Goal: Task Accomplishment & Management: Manage account settings

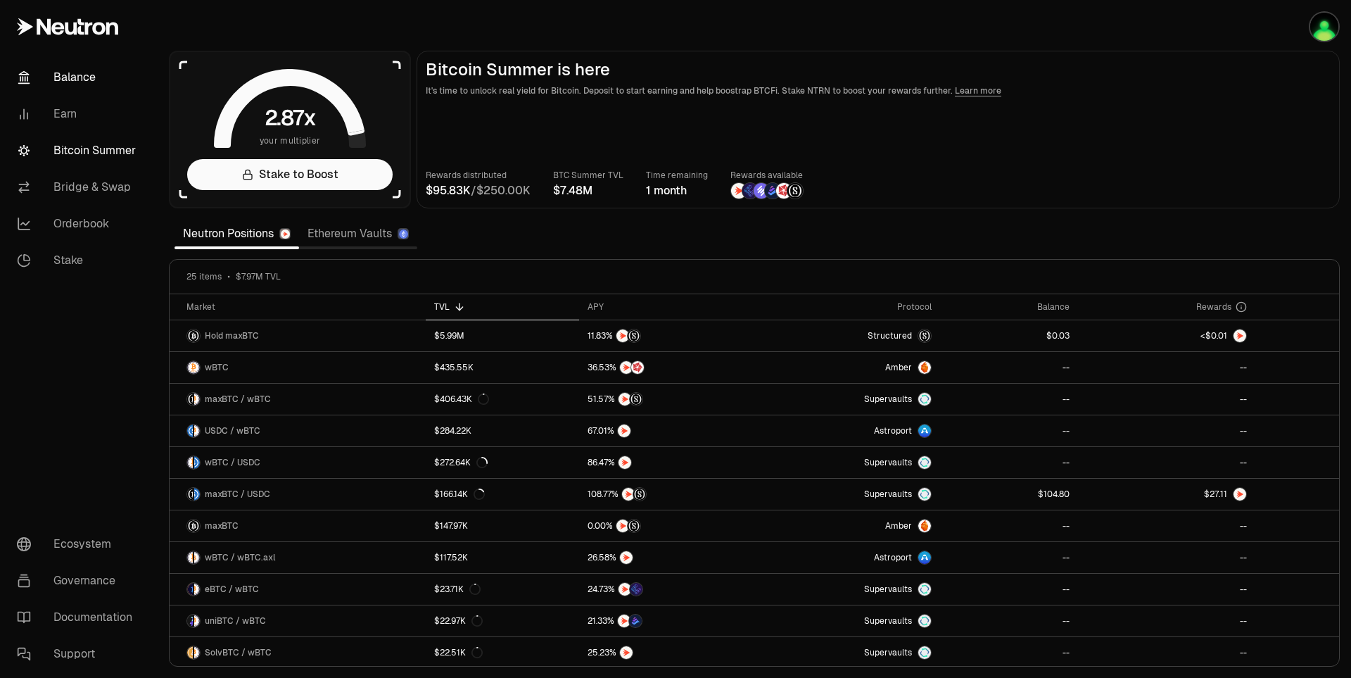
click at [87, 87] on link "Balance" at bounding box center [79, 77] width 146 height 37
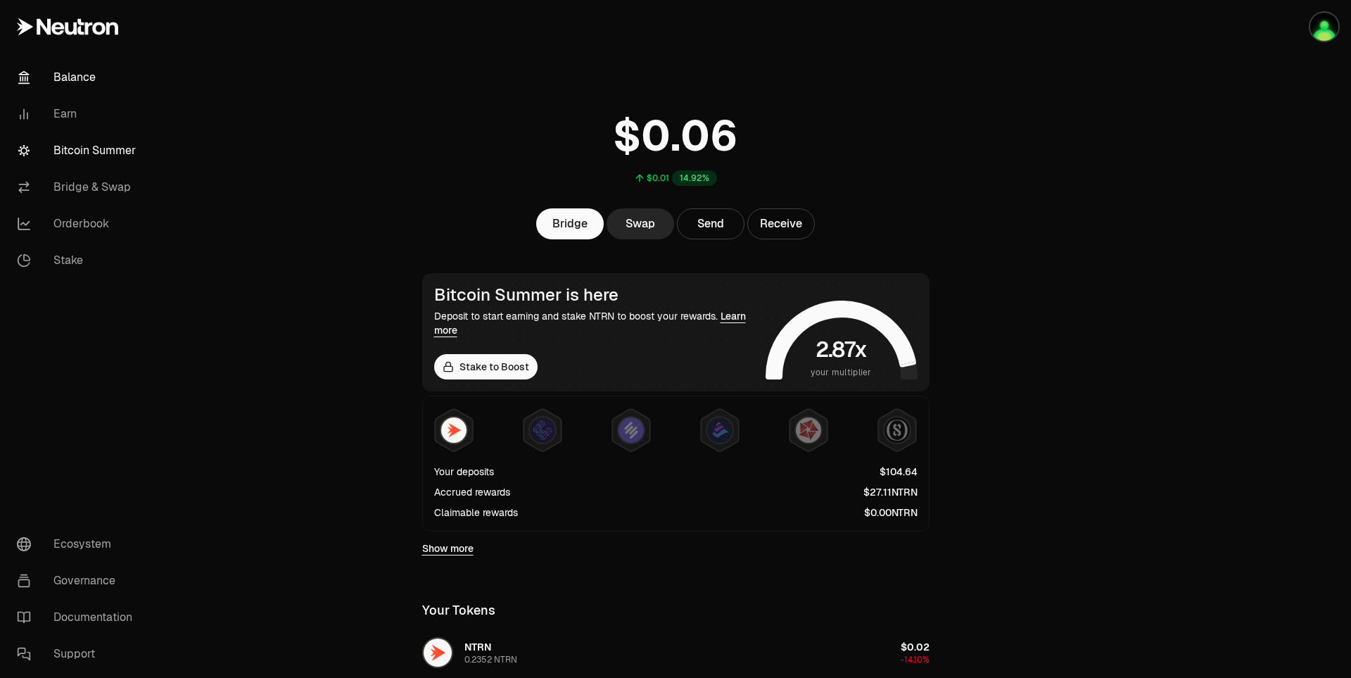
click at [87, 145] on link "Bitcoin Summer" at bounding box center [79, 150] width 146 height 37
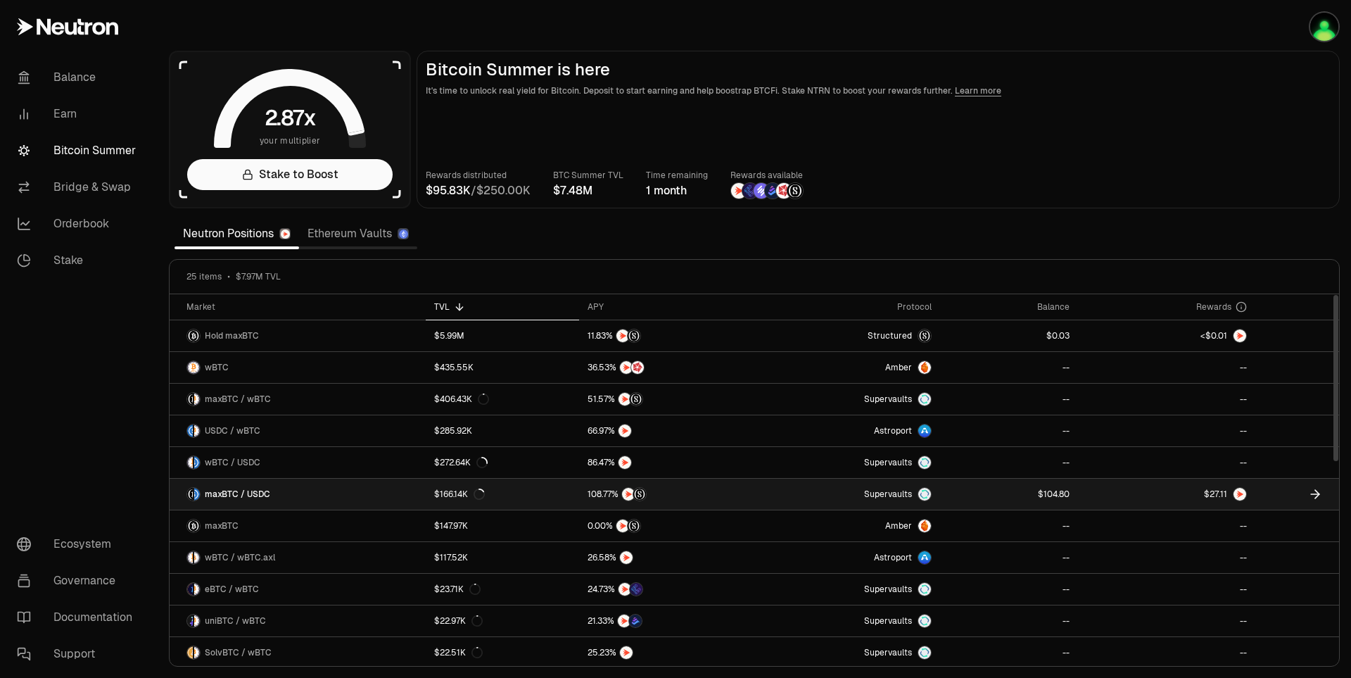
click at [989, 498] on link at bounding box center [1009, 493] width 138 height 31
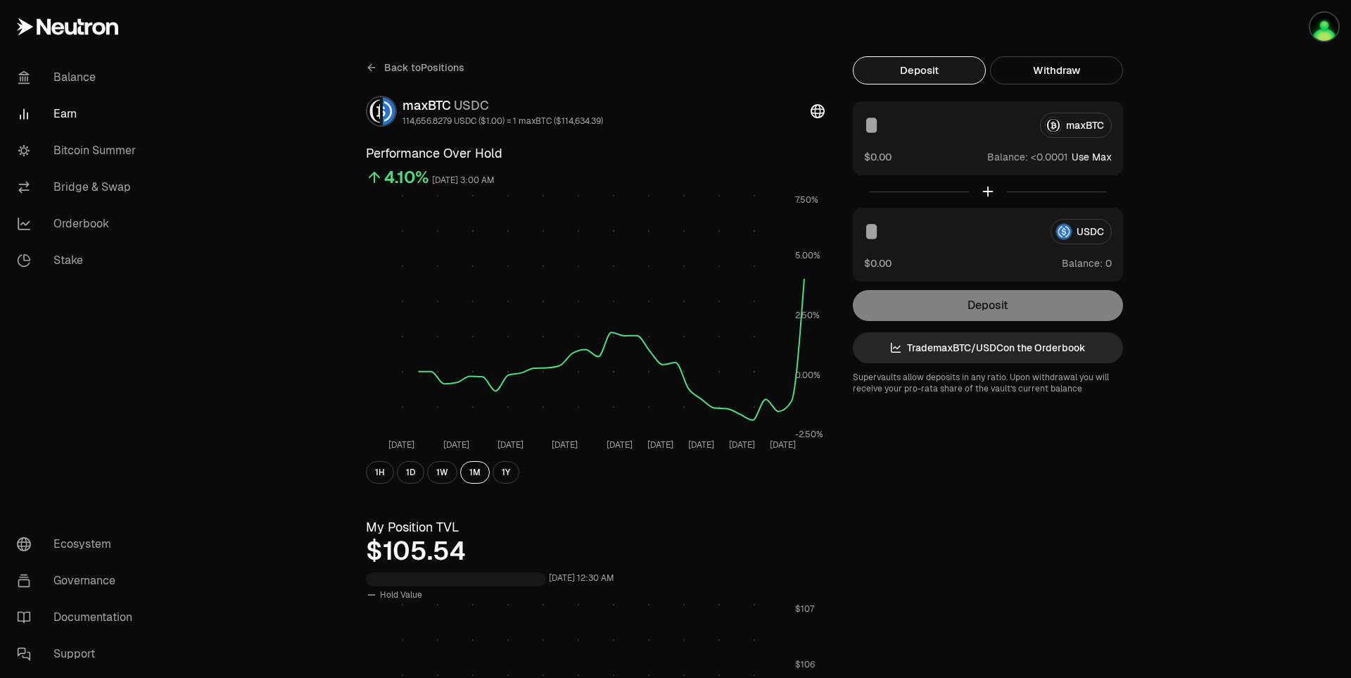
click at [1099, 155] on button "Use Max" at bounding box center [1092, 157] width 40 height 14
type input "*********"
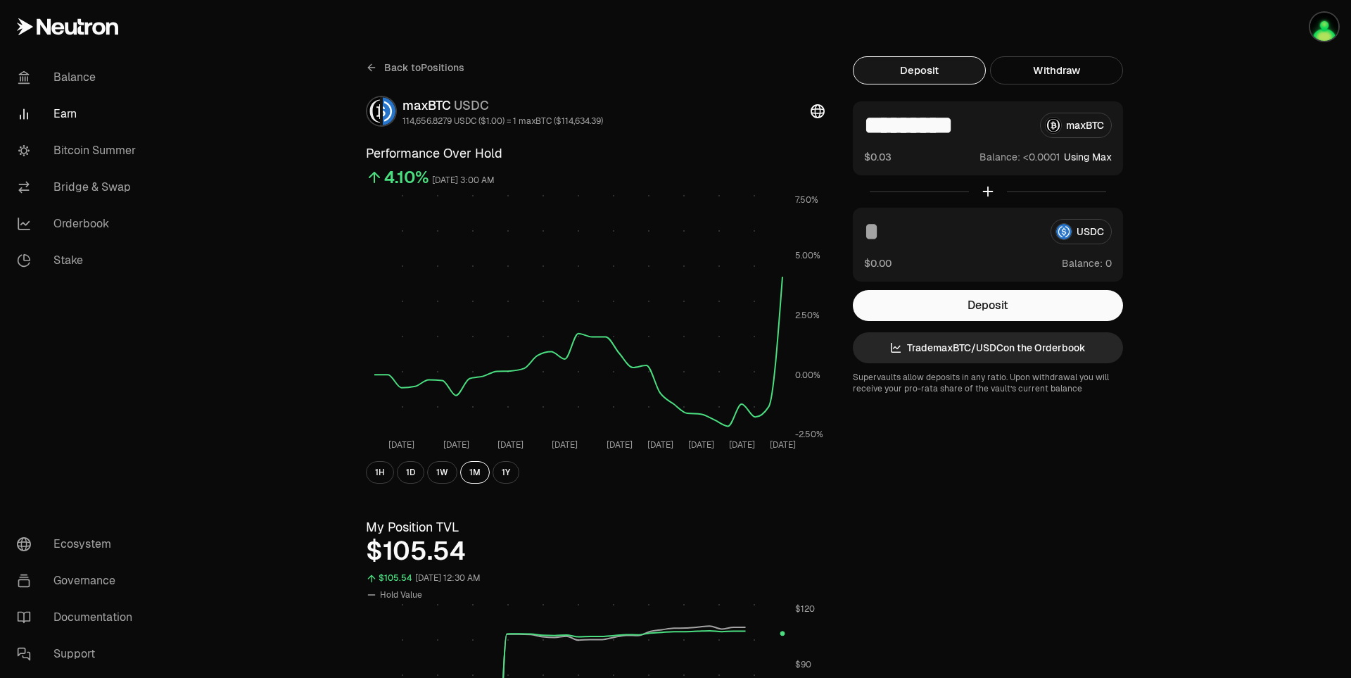
click at [1147, 93] on div "Back to Positions maxBTC USDC 114,656.8279 USDC ($1.00) = 1 maxBTC ($114,634.39…" at bounding box center [754, 666] width 810 height 1221
click at [1099, 158] on button "Using Max" at bounding box center [1088, 157] width 48 height 14
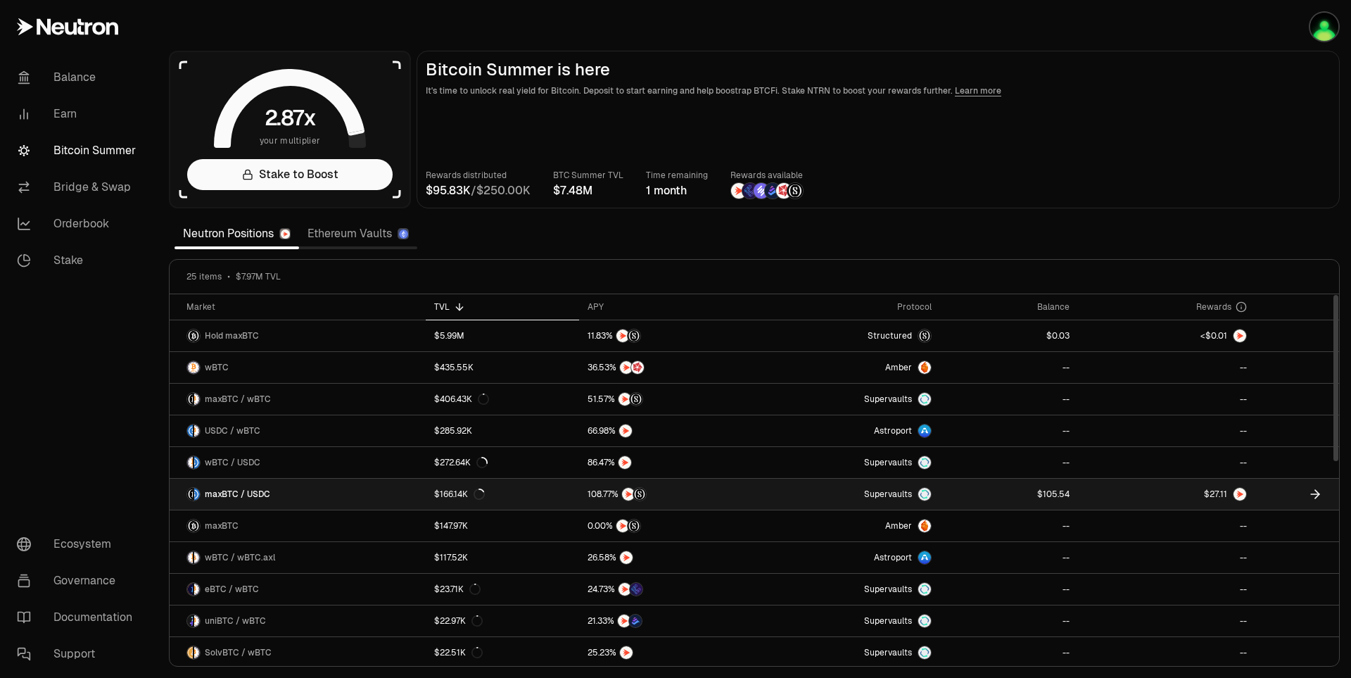
click at [1064, 487] on link at bounding box center [1009, 493] width 138 height 31
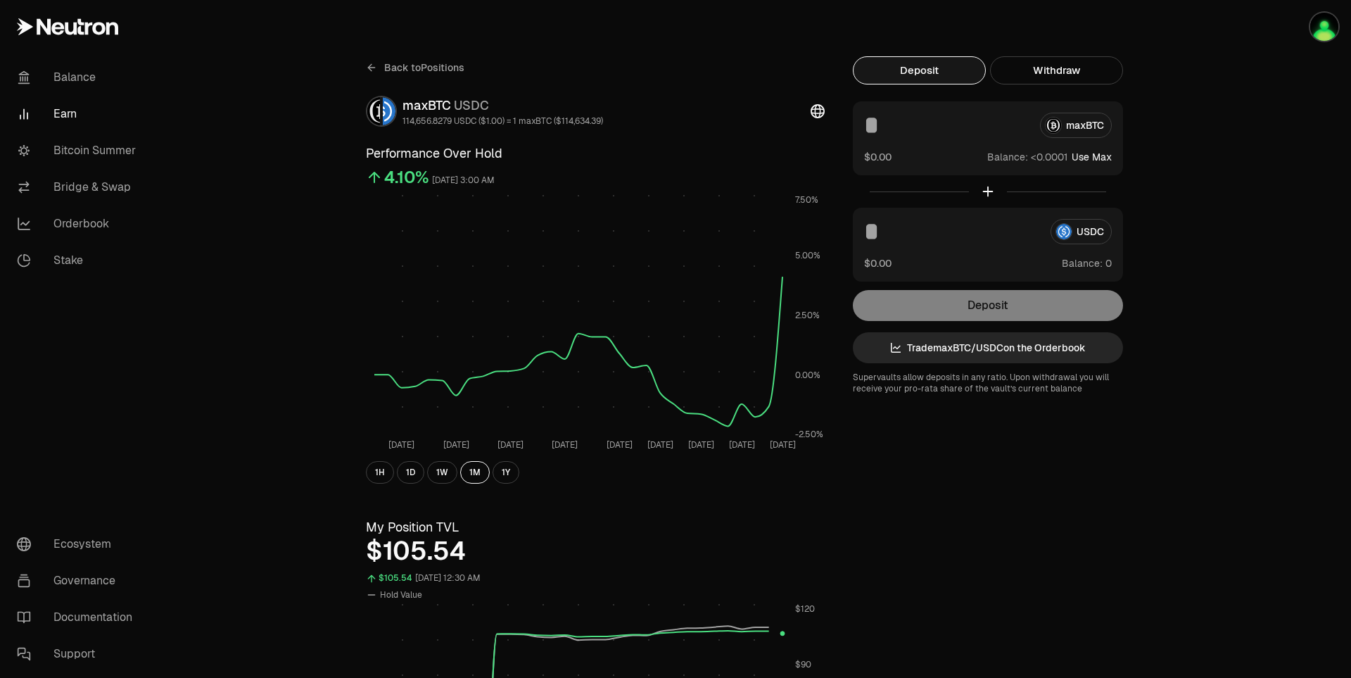
click at [1100, 158] on button "Use Max" at bounding box center [1092, 157] width 40 height 14
type input "*********"
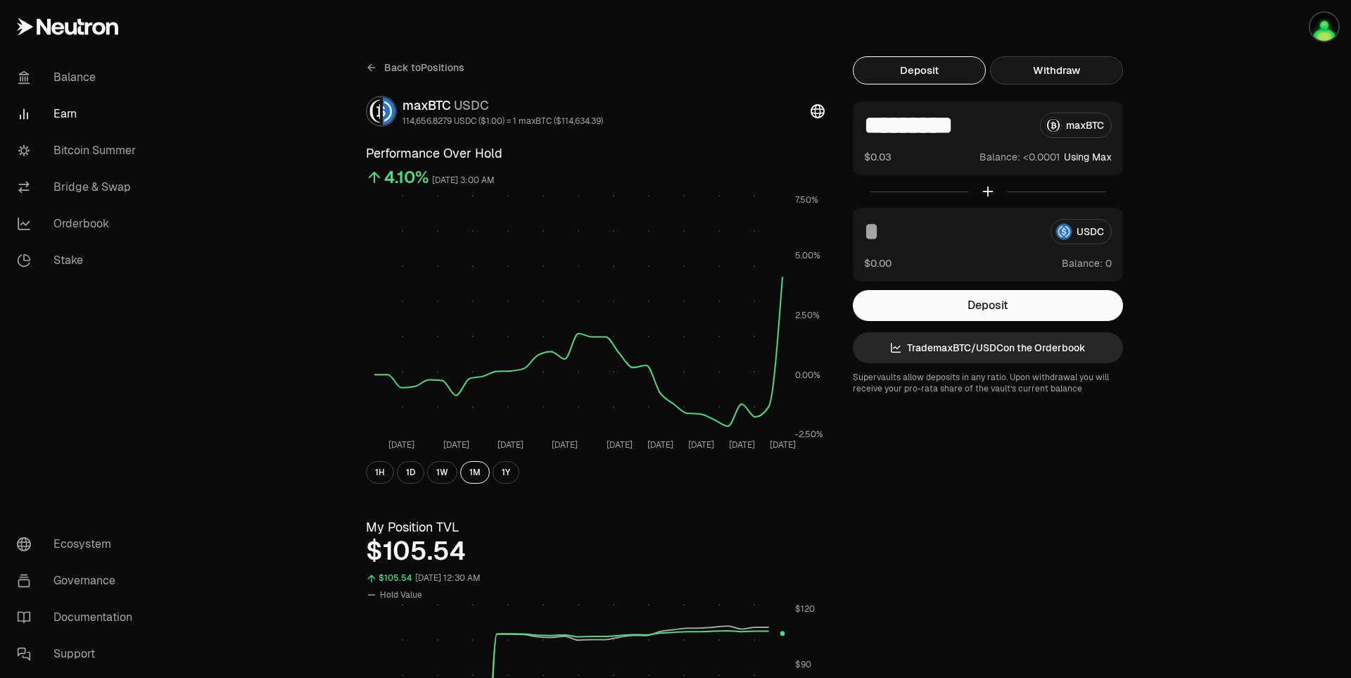
click at [1064, 75] on button "Withdraw" at bounding box center [1056, 70] width 133 height 28
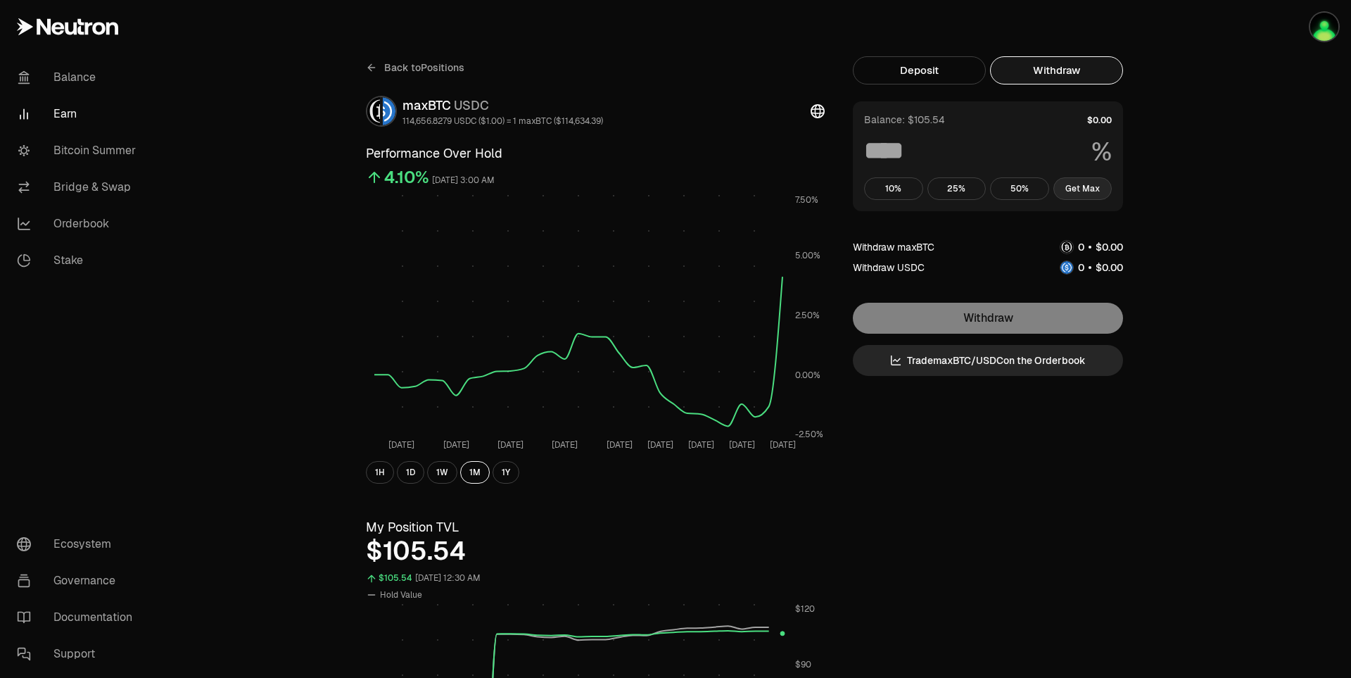
click at [1079, 191] on button "Get Max" at bounding box center [1082, 188] width 59 height 23
type input "***"
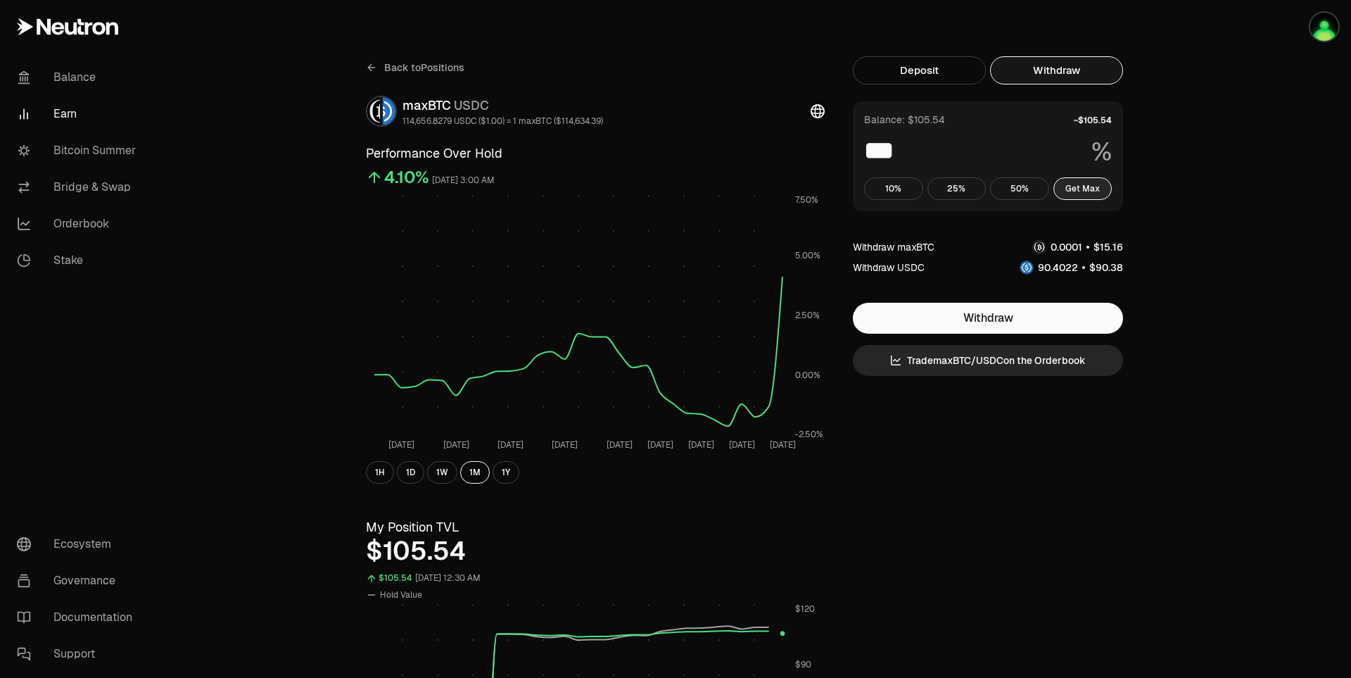
click at [1079, 191] on button "Get Max" at bounding box center [1082, 188] width 59 height 23
click at [1076, 323] on button "Withdraw" at bounding box center [988, 318] width 270 height 31
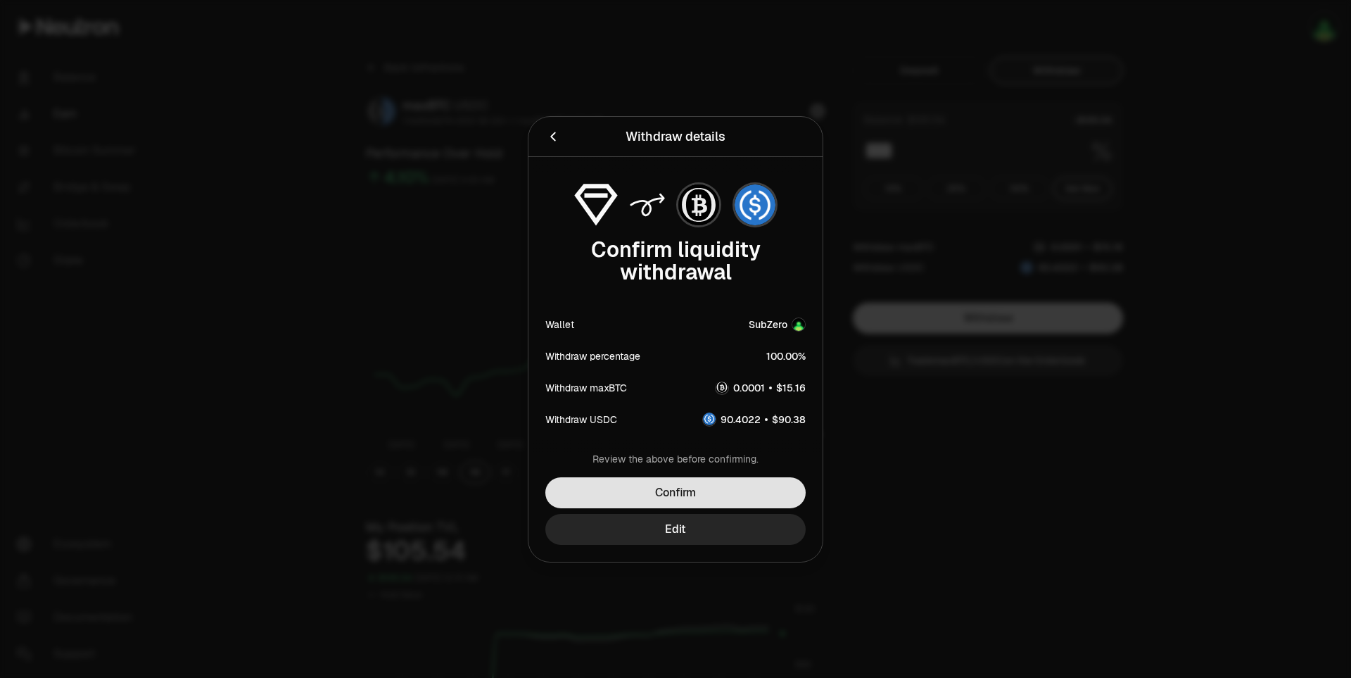
click at [760, 502] on button "Confirm" at bounding box center [675, 492] width 260 height 31
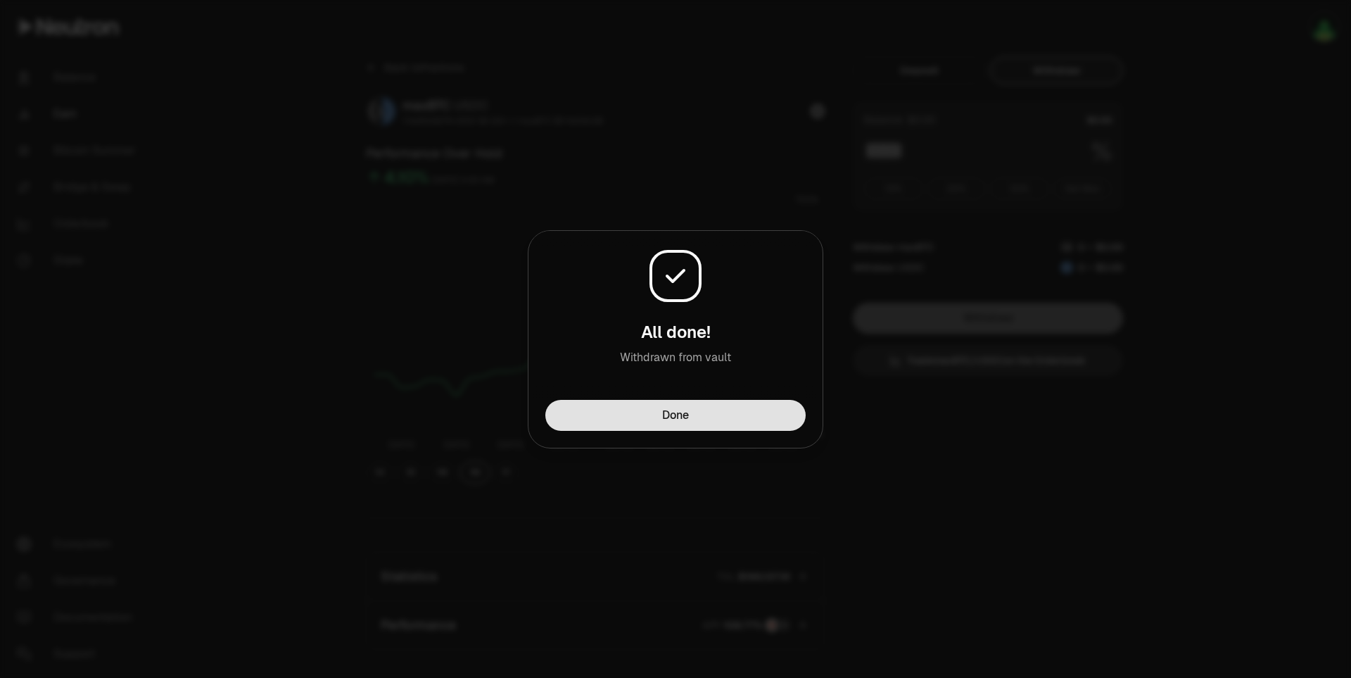
click at [663, 426] on button "Done" at bounding box center [675, 415] width 260 height 31
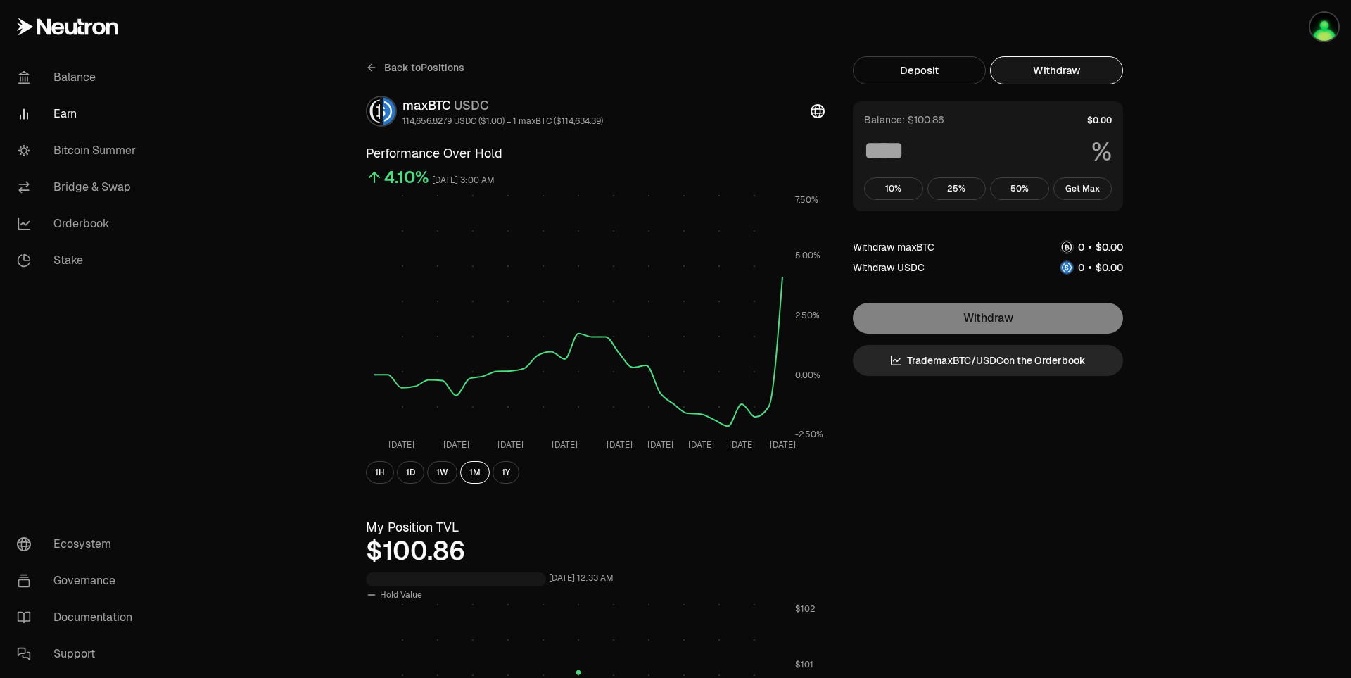
click at [1144, 146] on div "Back to Positions maxBTC USDC 114,656.8279 USDC ($1.00) = 1 maxBTC ($114,634.39…" at bounding box center [754, 666] width 810 height 1221
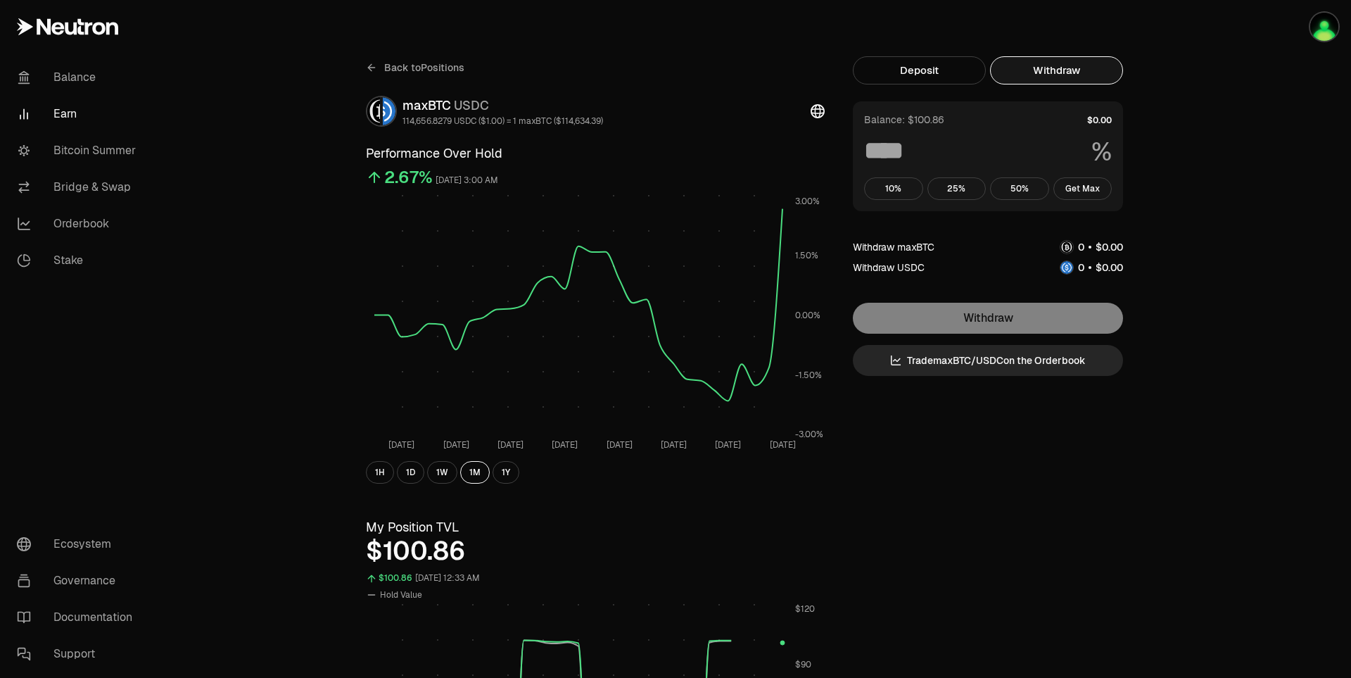
click at [1083, 69] on button "Withdraw" at bounding box center [1056, 70] width 133 height 28
click at [1089, 194] on button "Get Max" at bounding box center [1082, 188] width 59 height 23
type input "***"
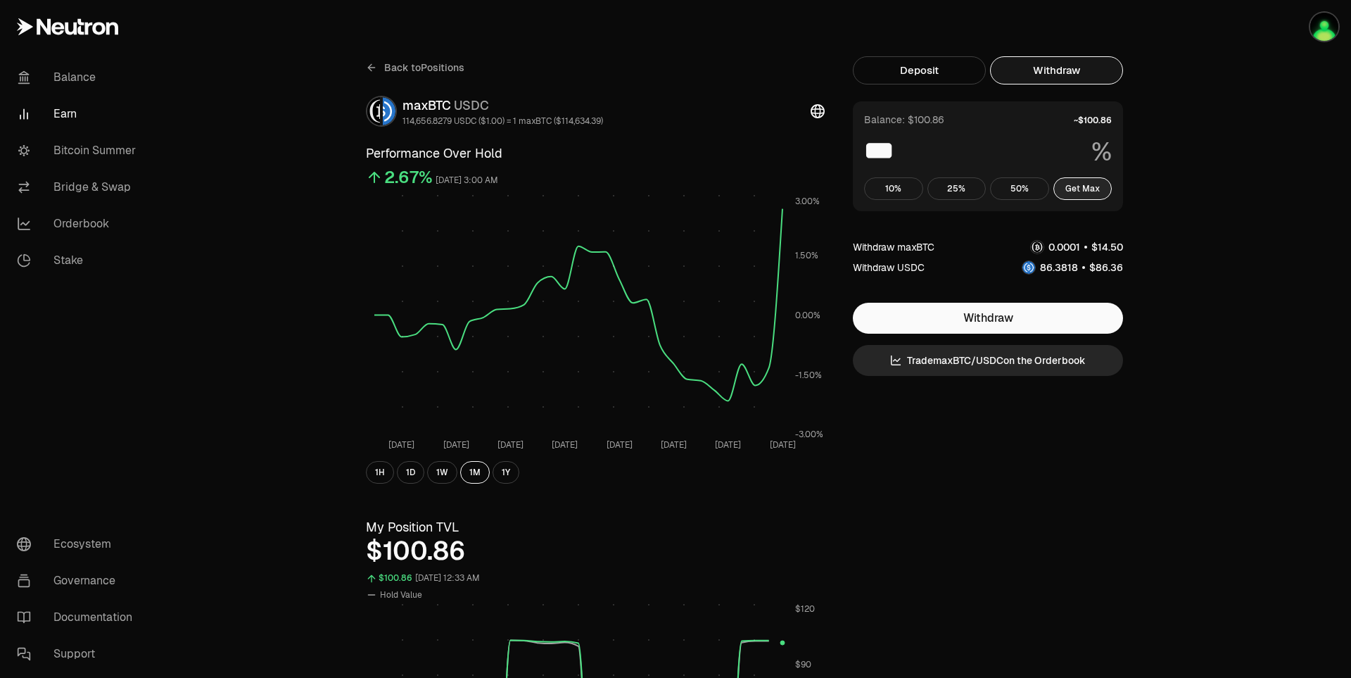
click at [1089, 194] on button "Get Max" at bounding box center [1082, 188] width 59 height 23
click at [1069, 317] on button "Withdraw" at bounding box center [988, 318] width 270 height 31
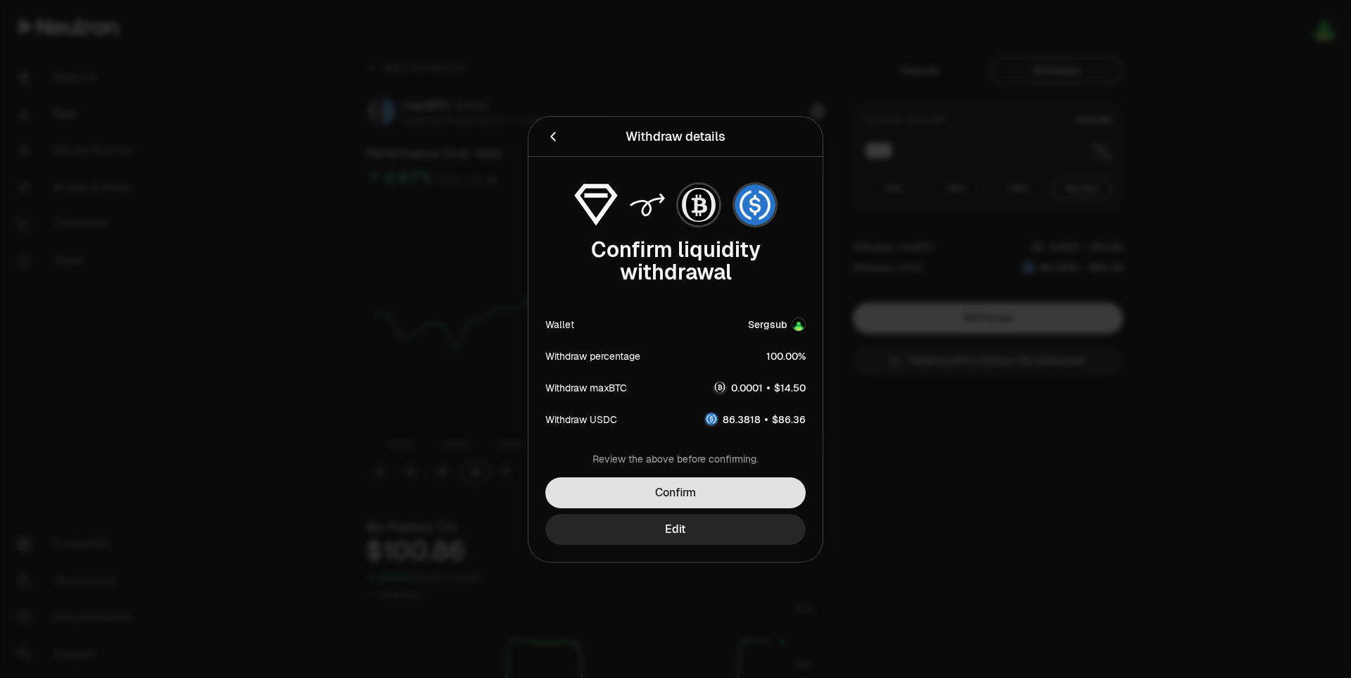
click at [764, 493] on button "Confirm" at bounding box center [675, 492] width 260 height 31
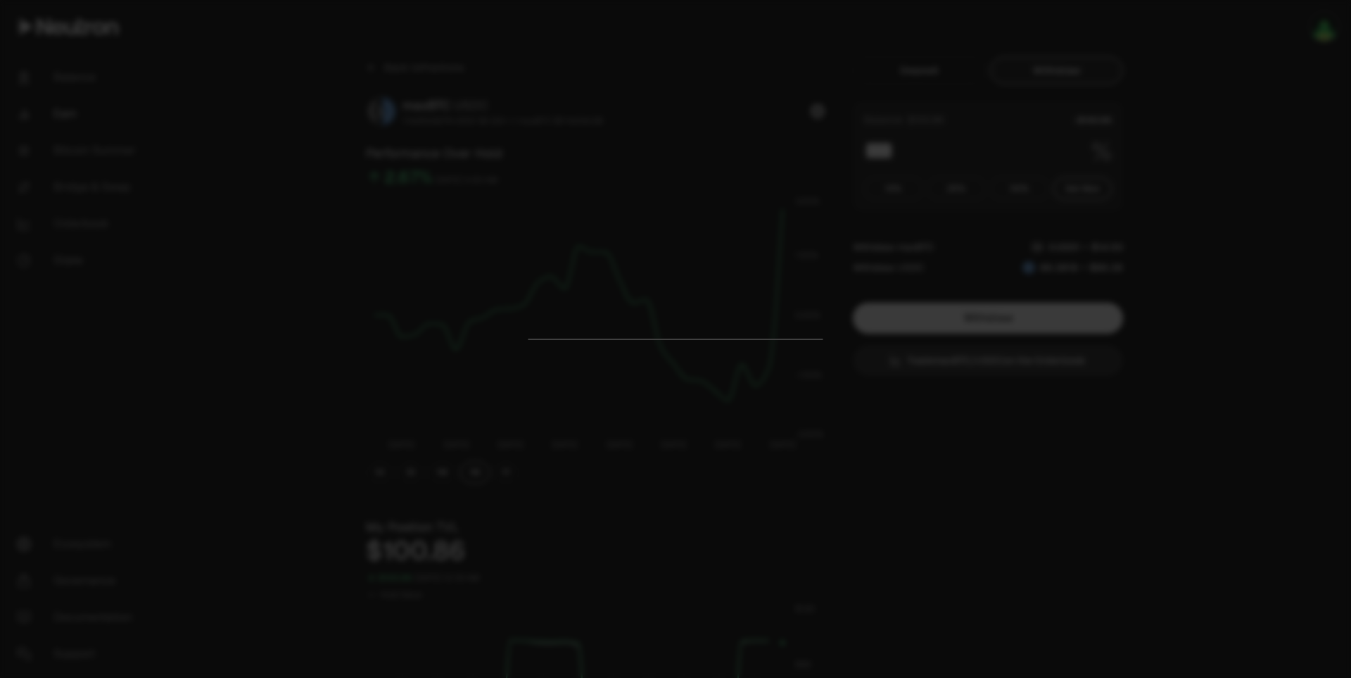
click at [995, 397] on div at bounding box center [675, 339] width 1351 height 678
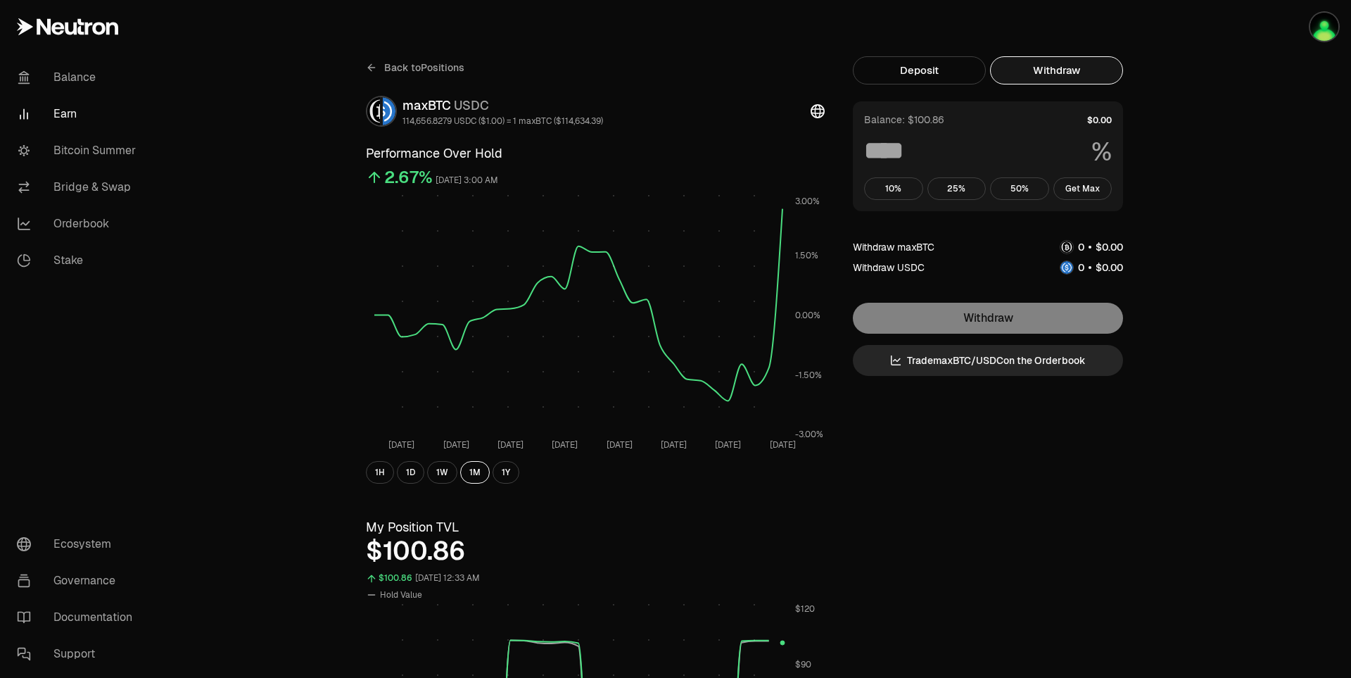
click at [1078, 70] on button "Withdraw" at bounding box center [1056, 70] width 133 height 28
click at [1088, 188] on button "Get Max" at bounding box center [1082, 188] width 59 height 23
type input "***"
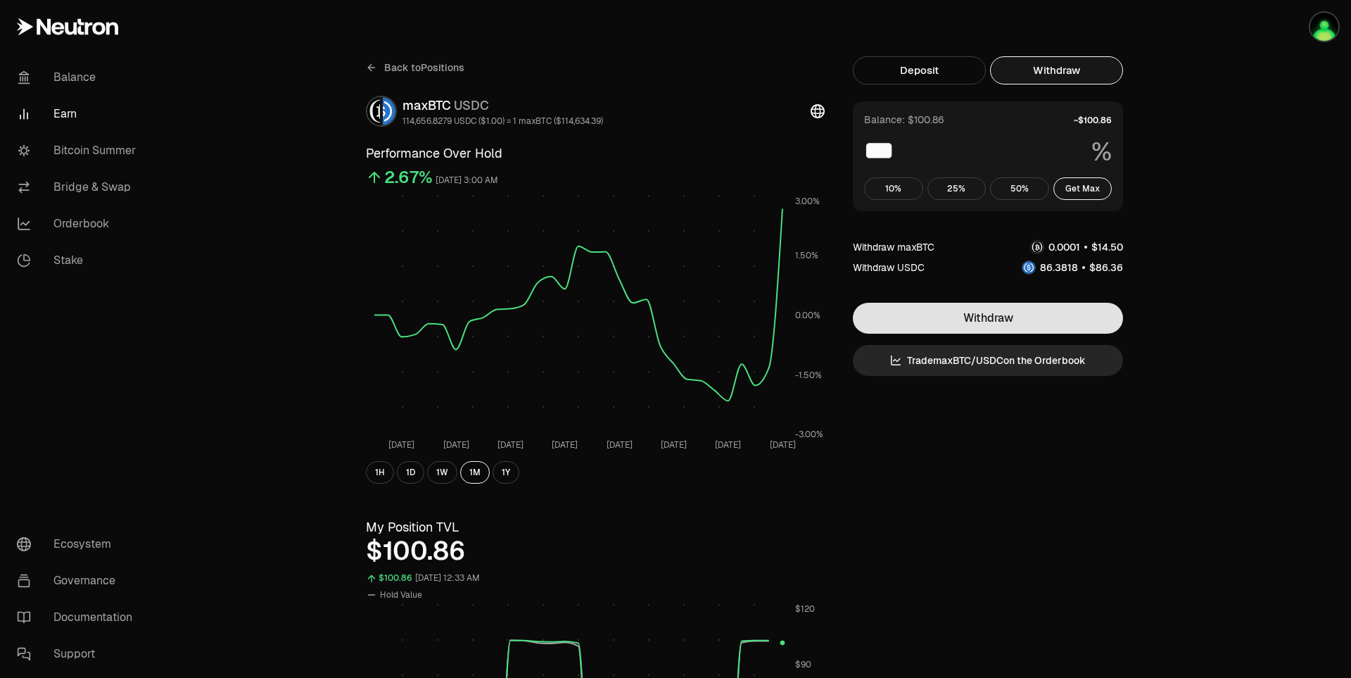
click at [1078, 323] on button "Withdraw" at bounding box center [988, 318] width 270 height 31
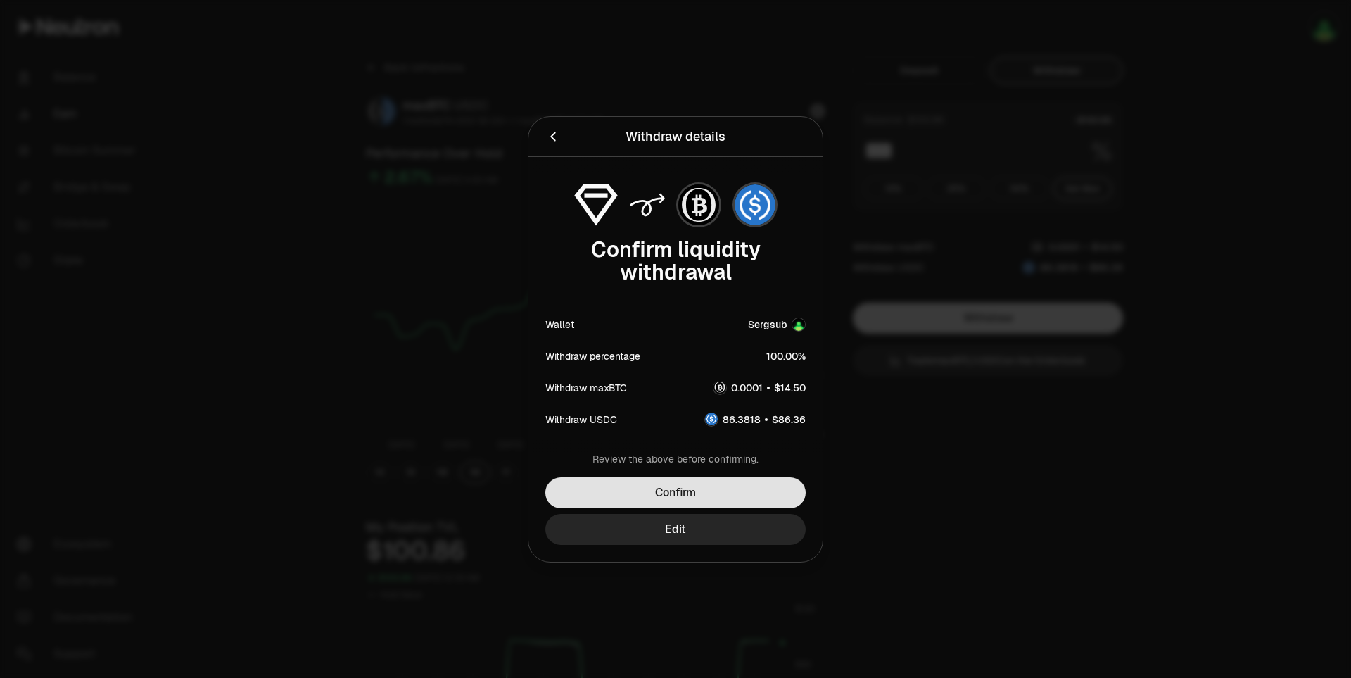
click at [719, 504] on button "Confirm" at bounding box center [675, 492] width 260 height 31
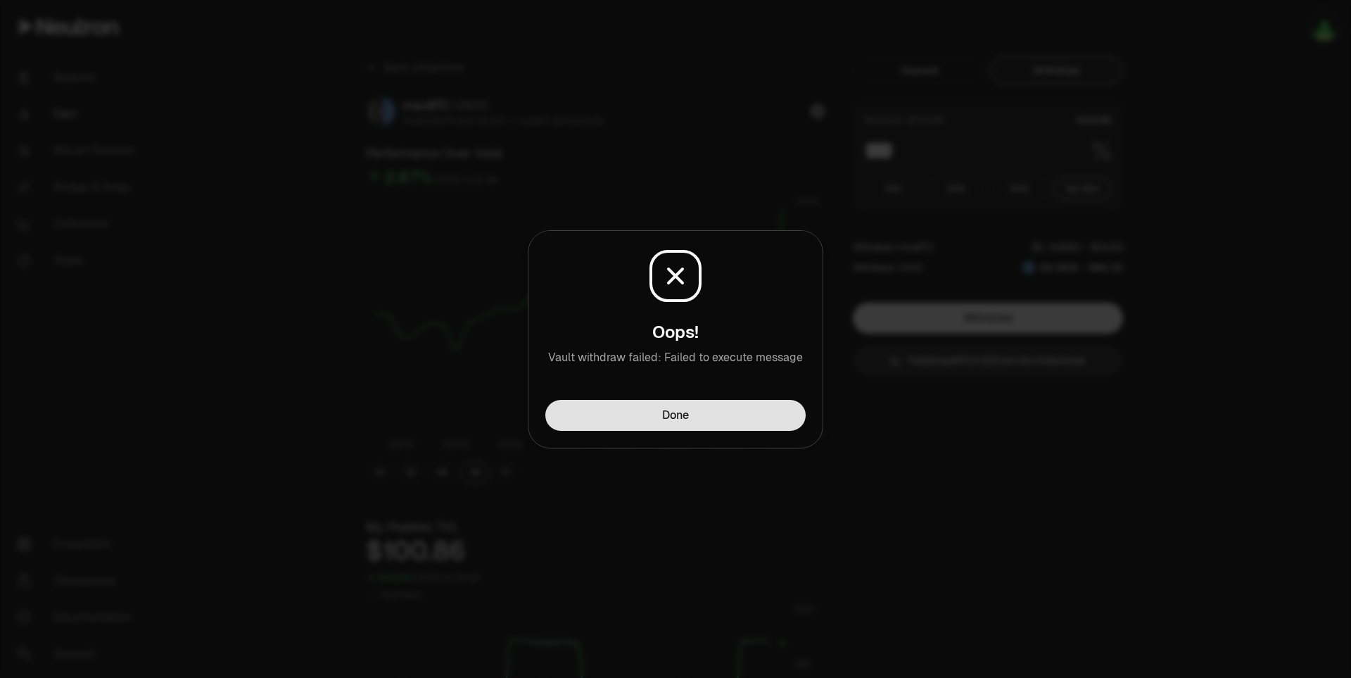
click at [739, 421] on button "Done" at bounding box center [675, 415] width 260 height 31
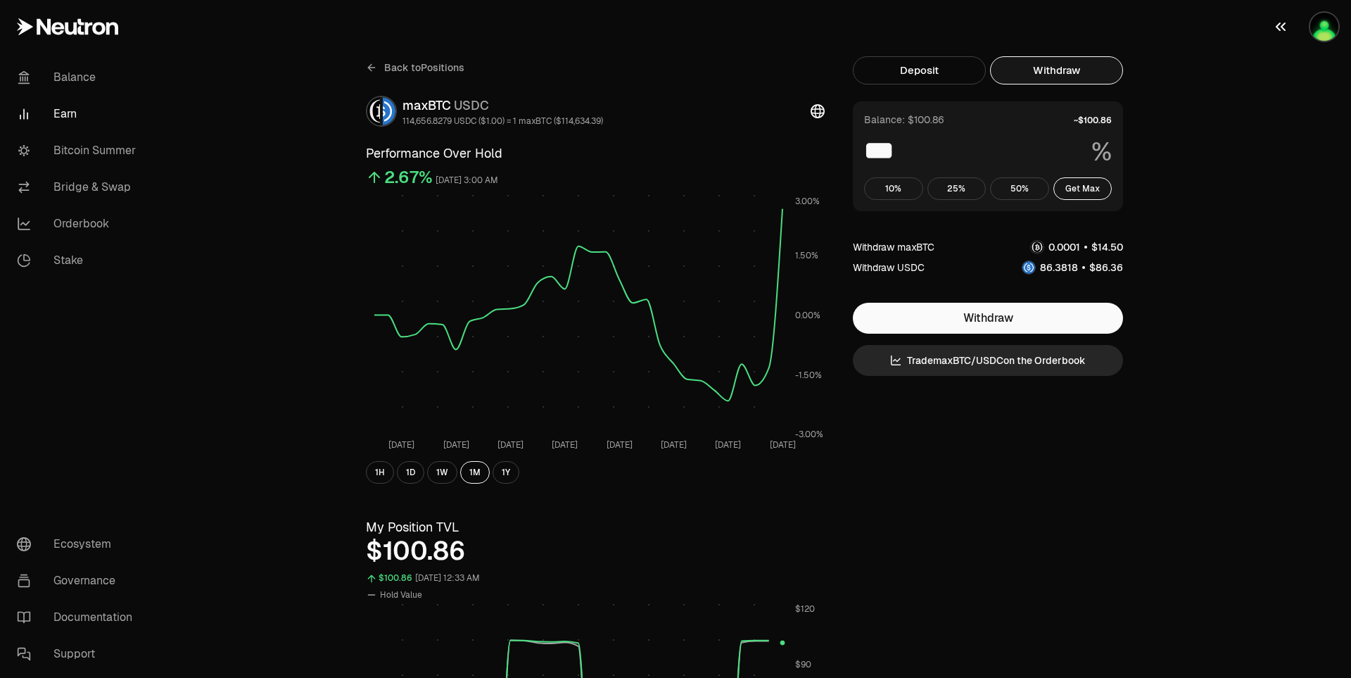
click at [1328, 26] on img "button" at bounding box center [1324, 27] width 28 height 28
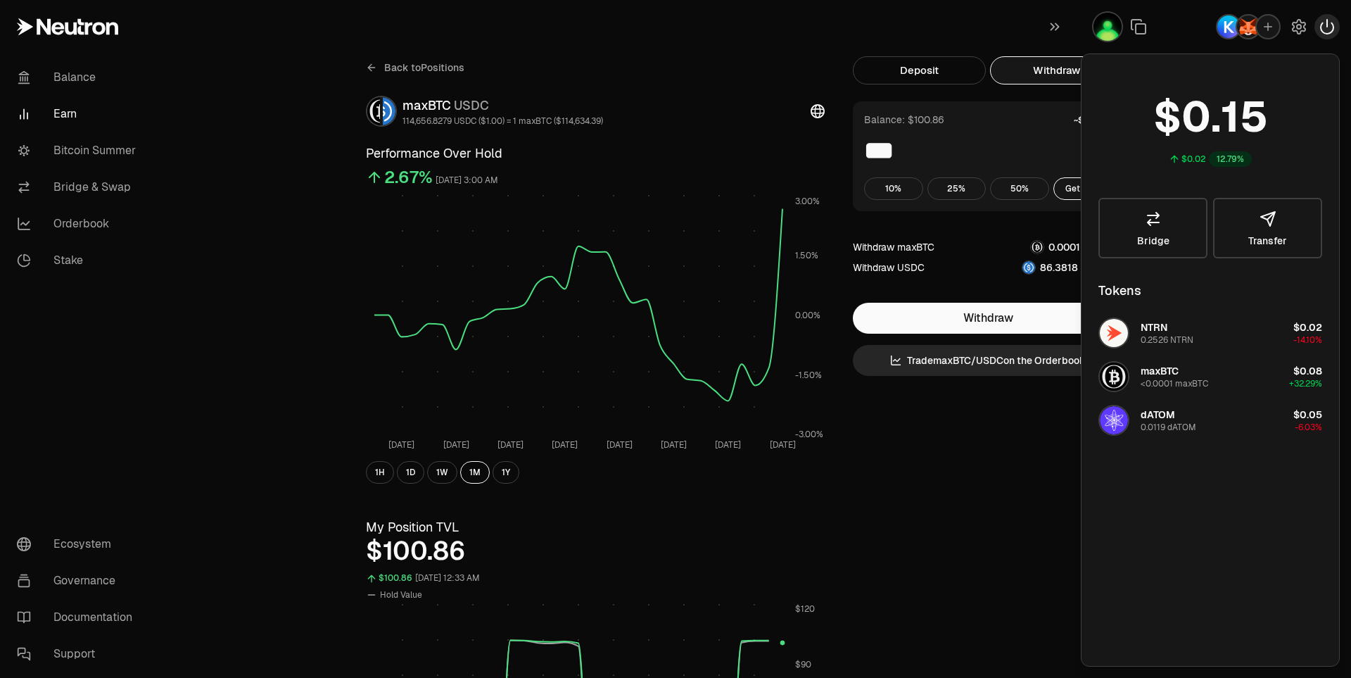
click at [1330, 31] on icon "button" at bounding box center [1326, 26] width 17 height 17
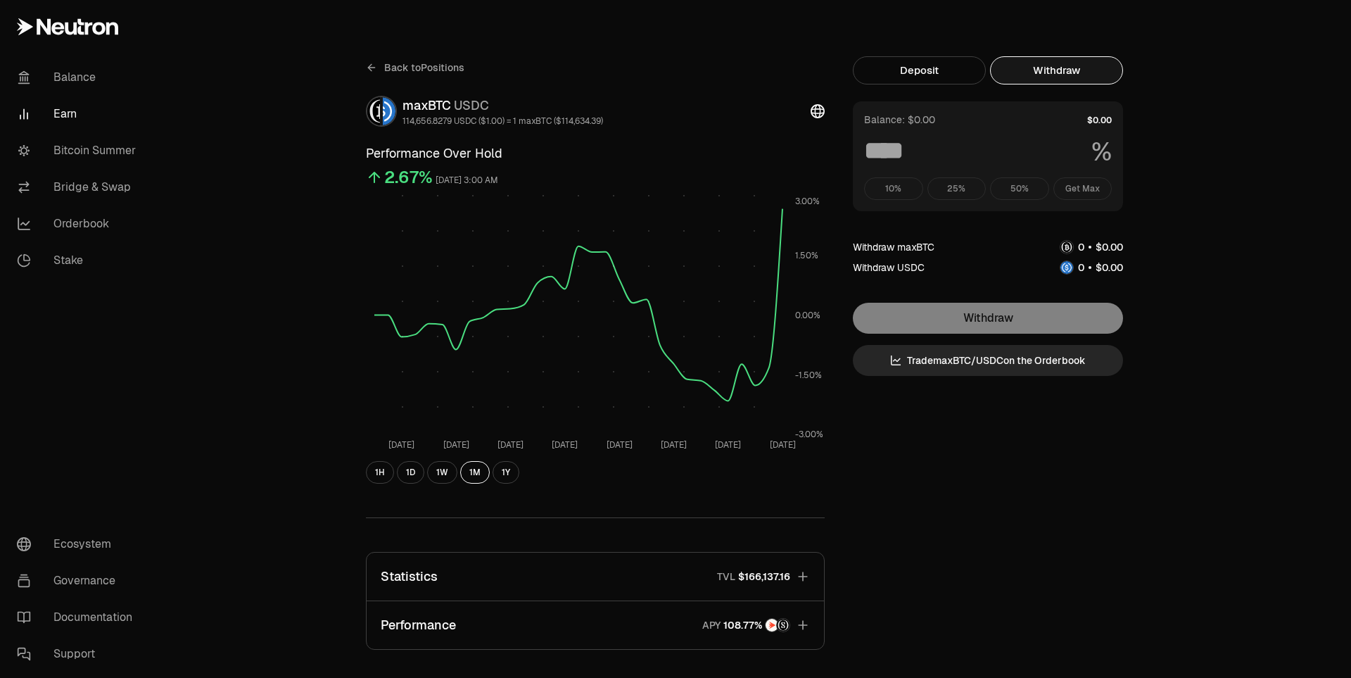
click at [1249, 97] on div "Back to Positions maxBTC USDC 114,656.8279 USDC ($1.00) = 1 maxBTC ($114,634.39…" at bounding box center [754, 462] width 1193 height 924
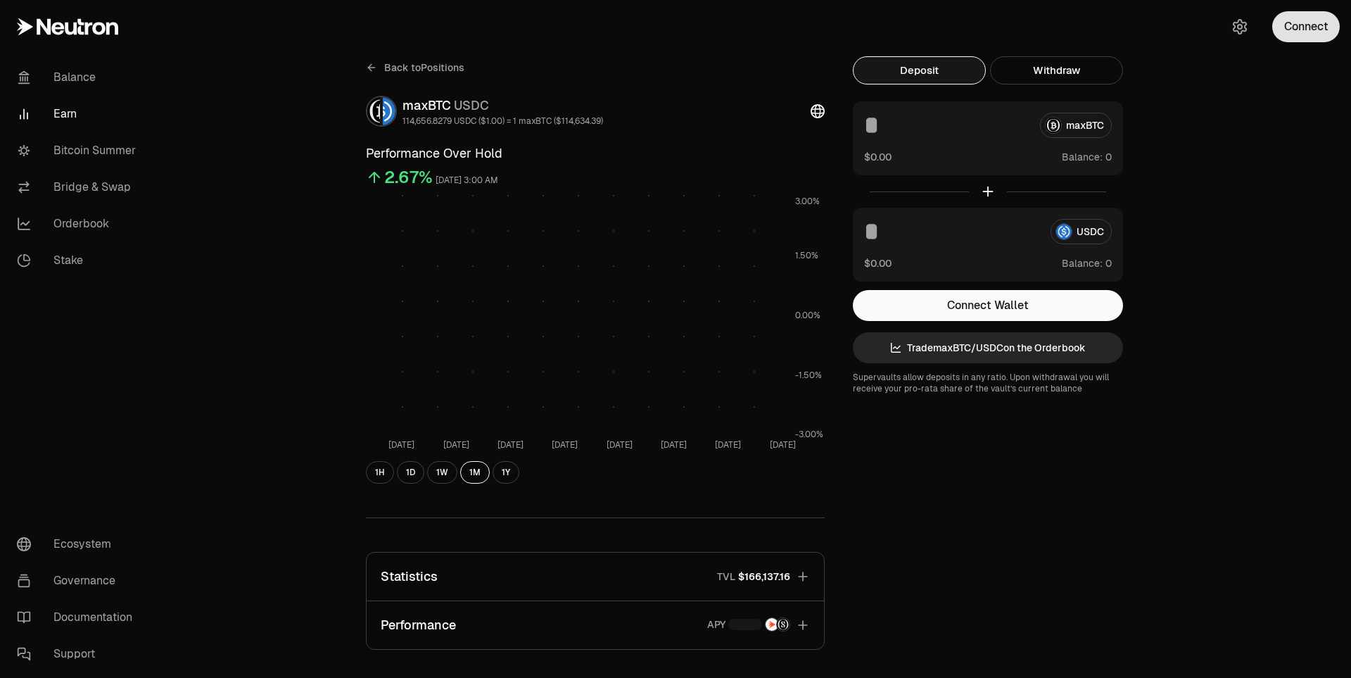
click at [1291, 34] on button "Connect" at bounding box center [1306, 26] width 68 height 31
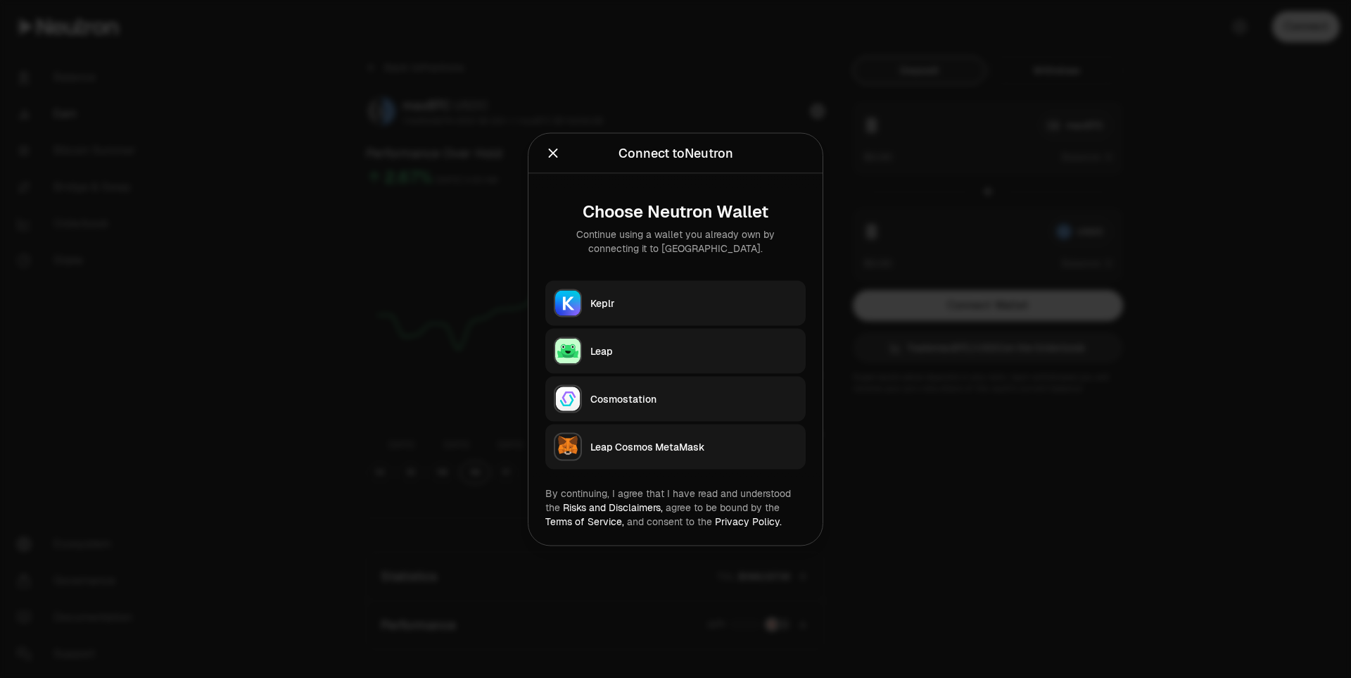
click at [683, 313] on button "Keplr" at bounding box center [675, 302] width 260 height 45
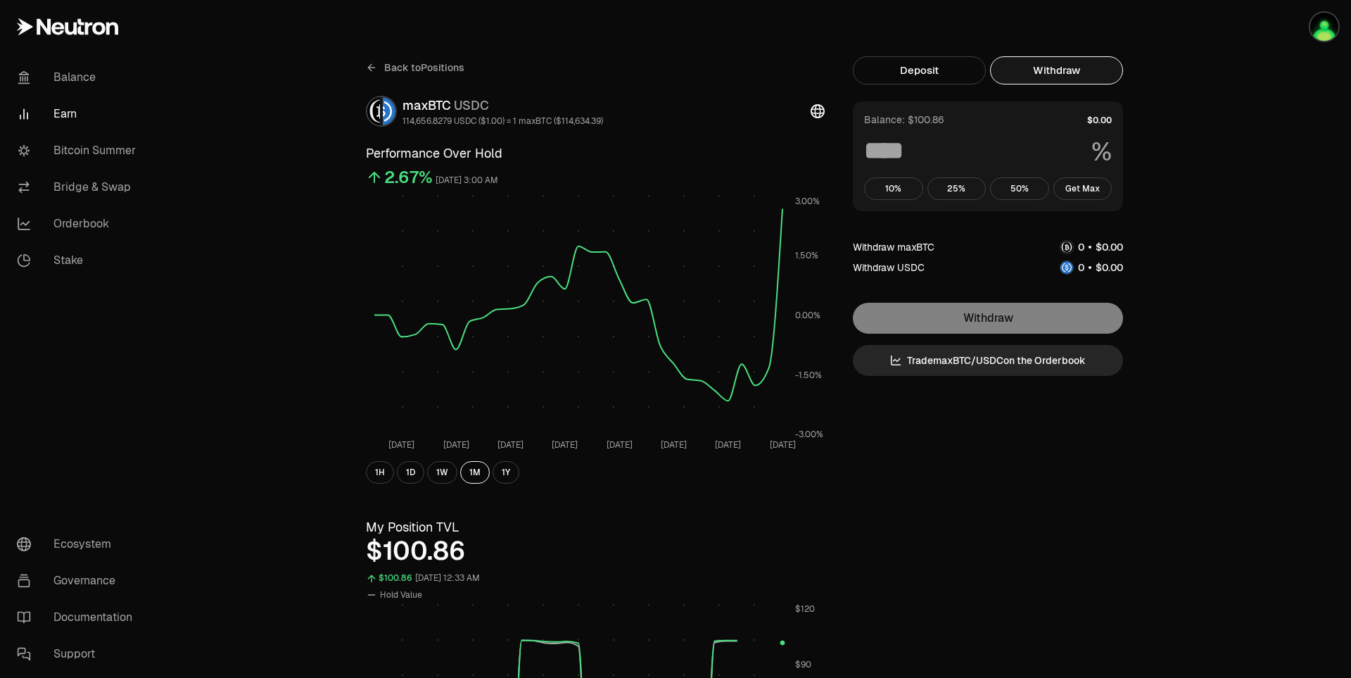
click at [1077, 76] on button "Withdraw" at bounding box center [1056, 70] width 133 height 28
click at [1090, 182] on button "Get Max" at bounding box center [1082, 188] width 59 height 23
type input "***"
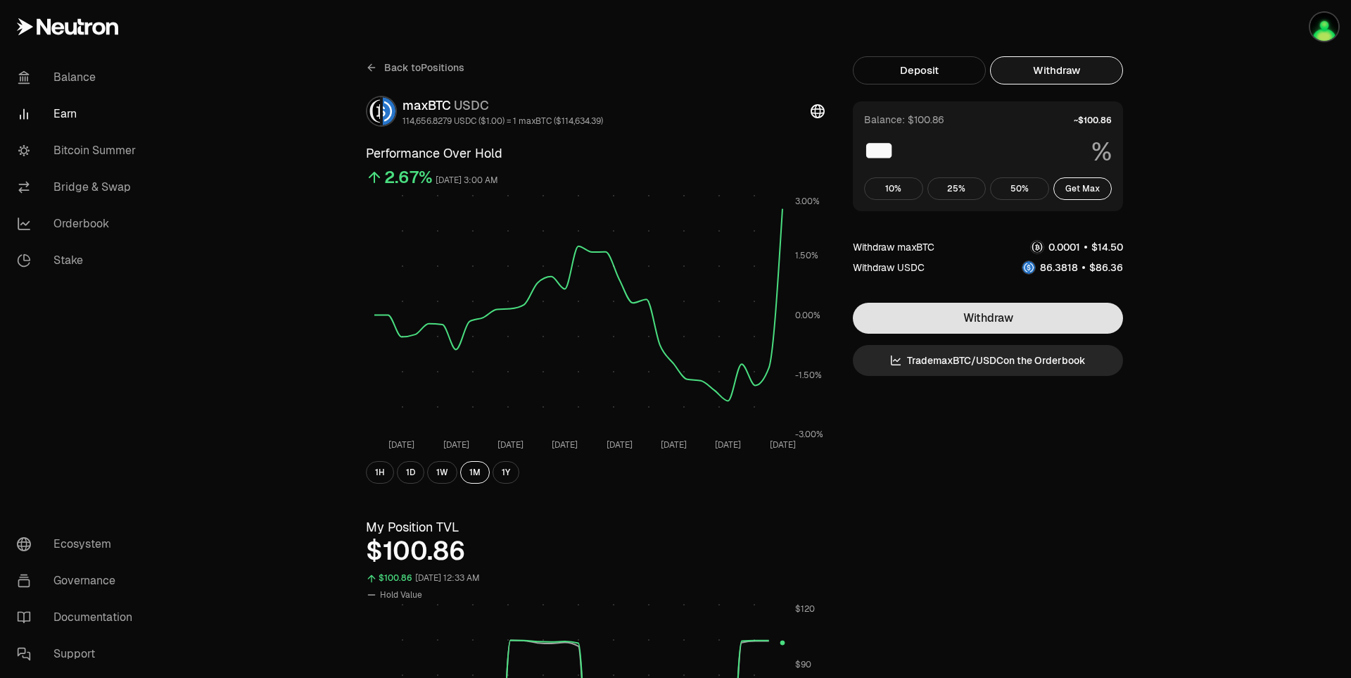
click at [1040, 323] on button "Withdraw" at bounding box center [988, 318] width 270 height 31
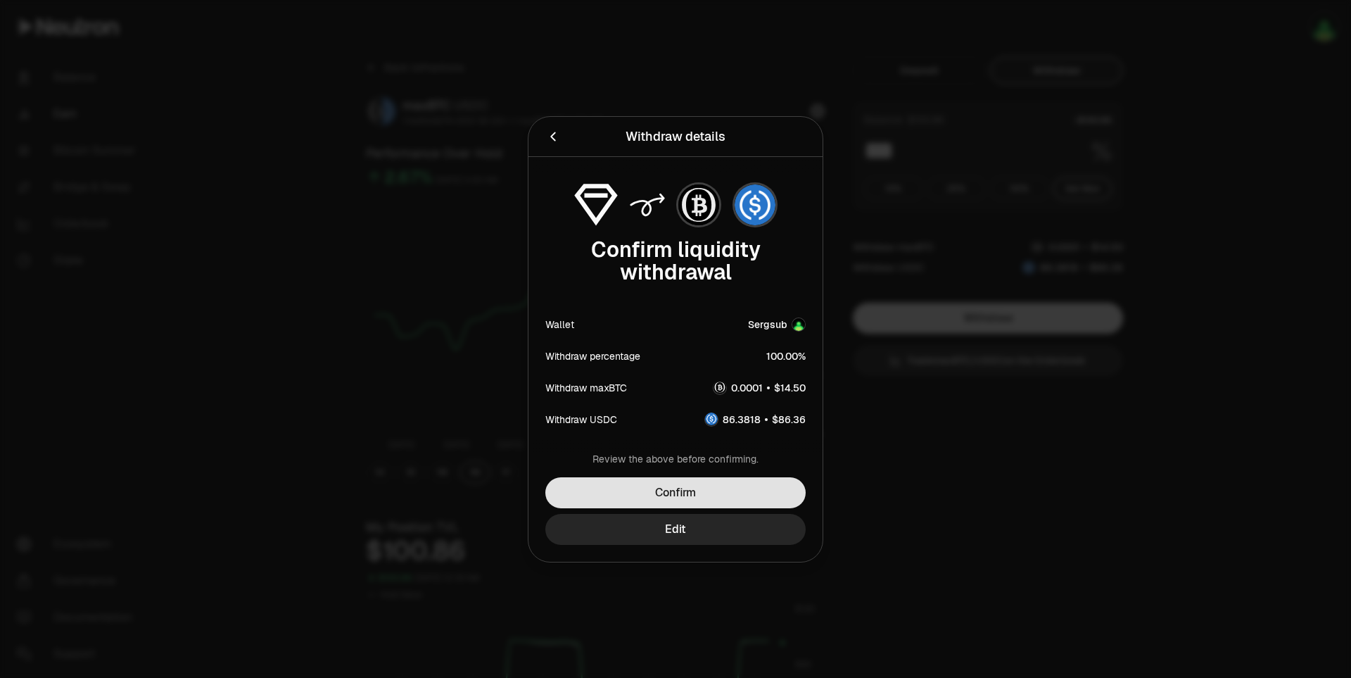
click at [756, 485] on button "Confirm" at bounding box center [675, 492] width 260 height 31
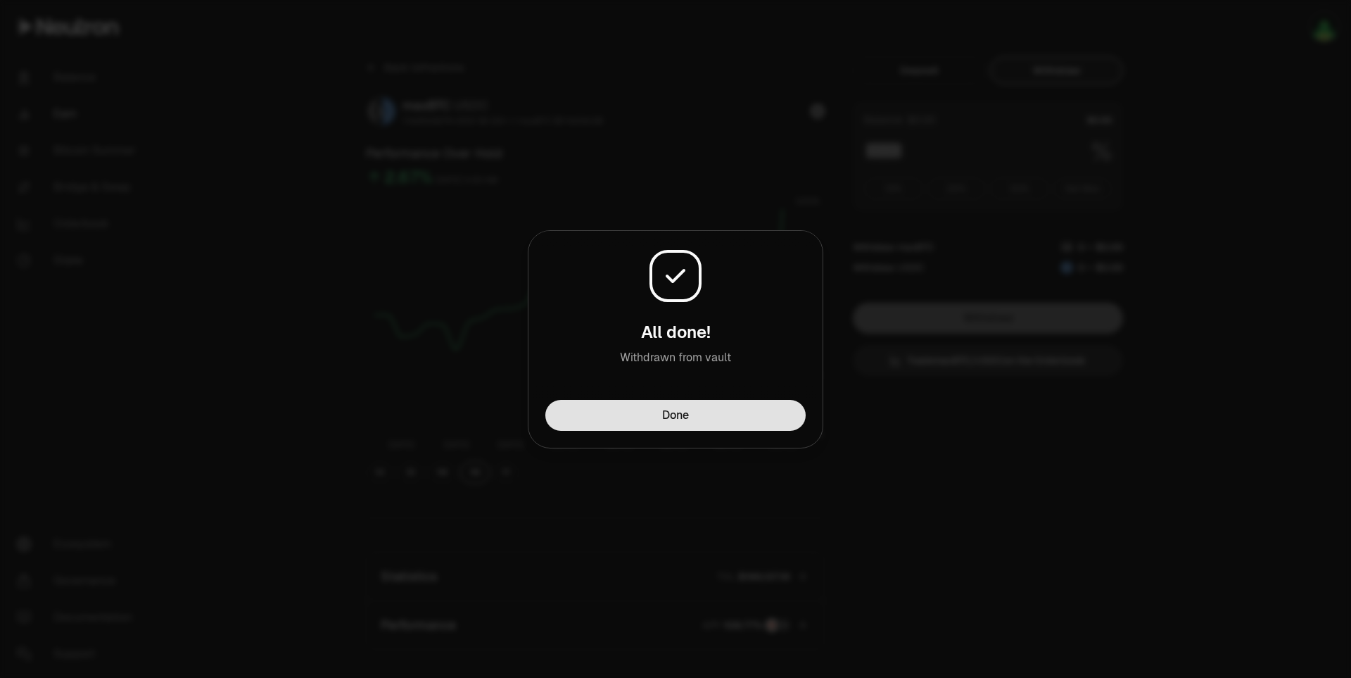
click at [761, 421] on button "Done" at bounding box center [675, 415] width 260 height 31
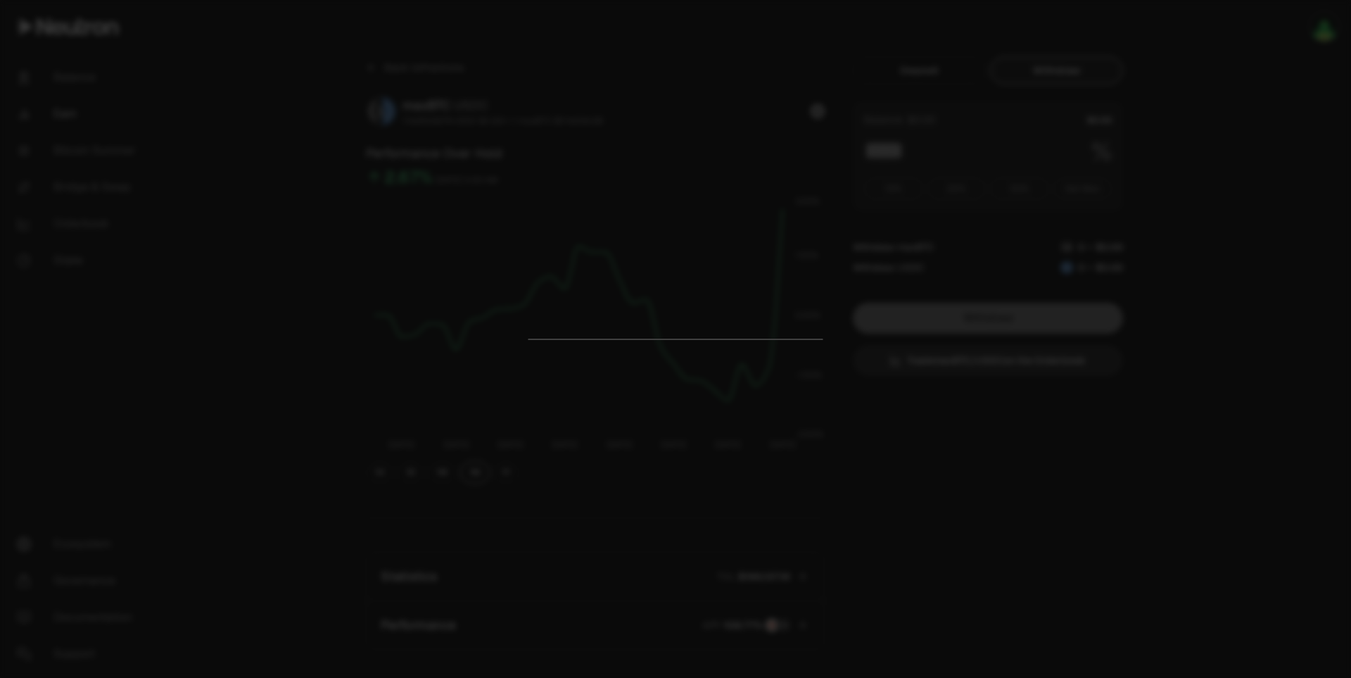
click at [786, 402] on div at bounding box center [675, 339] width 1351 height 678
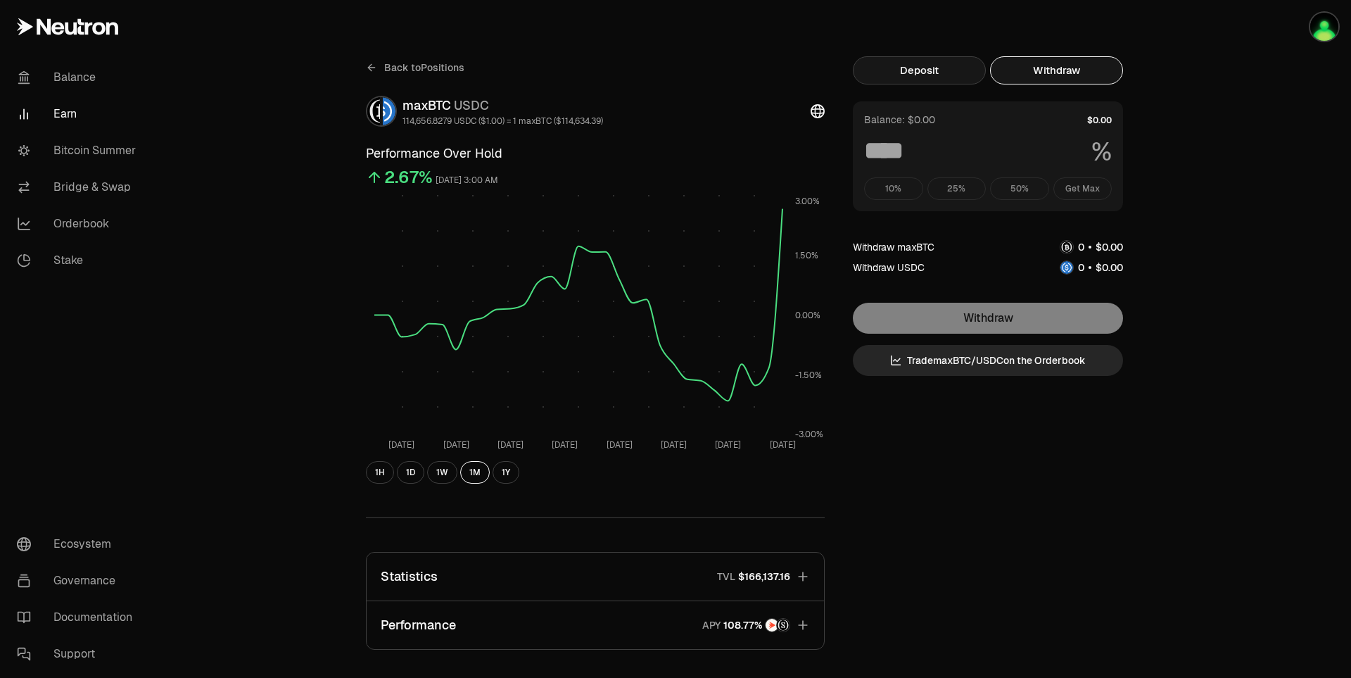
click at [925, 79] on button "Deposit" at bounding box center [919, 70] width 133 height 28
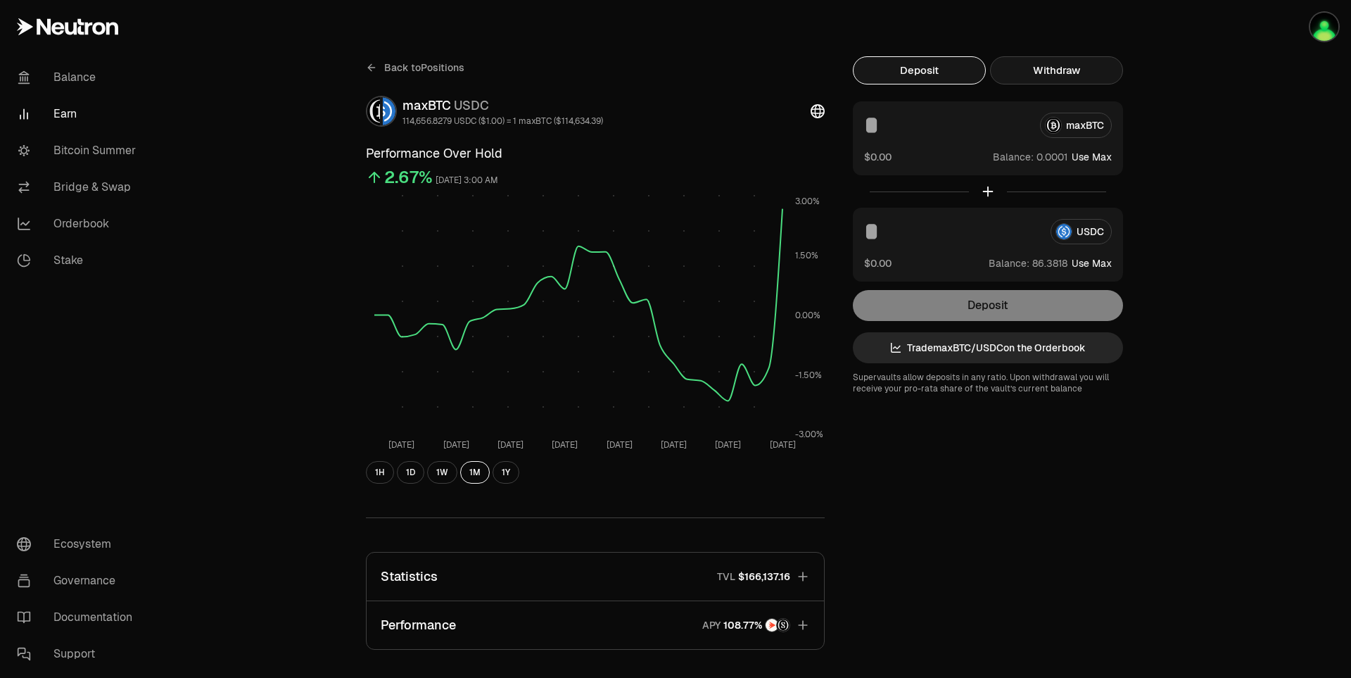
click at [1018, 74] on button "Withdraw" at bounding box center [1056, 70] width 133 height 28
click at [1053, 72] on button "Withdraw" at bounding box center [1056, 70] width 133 height 28
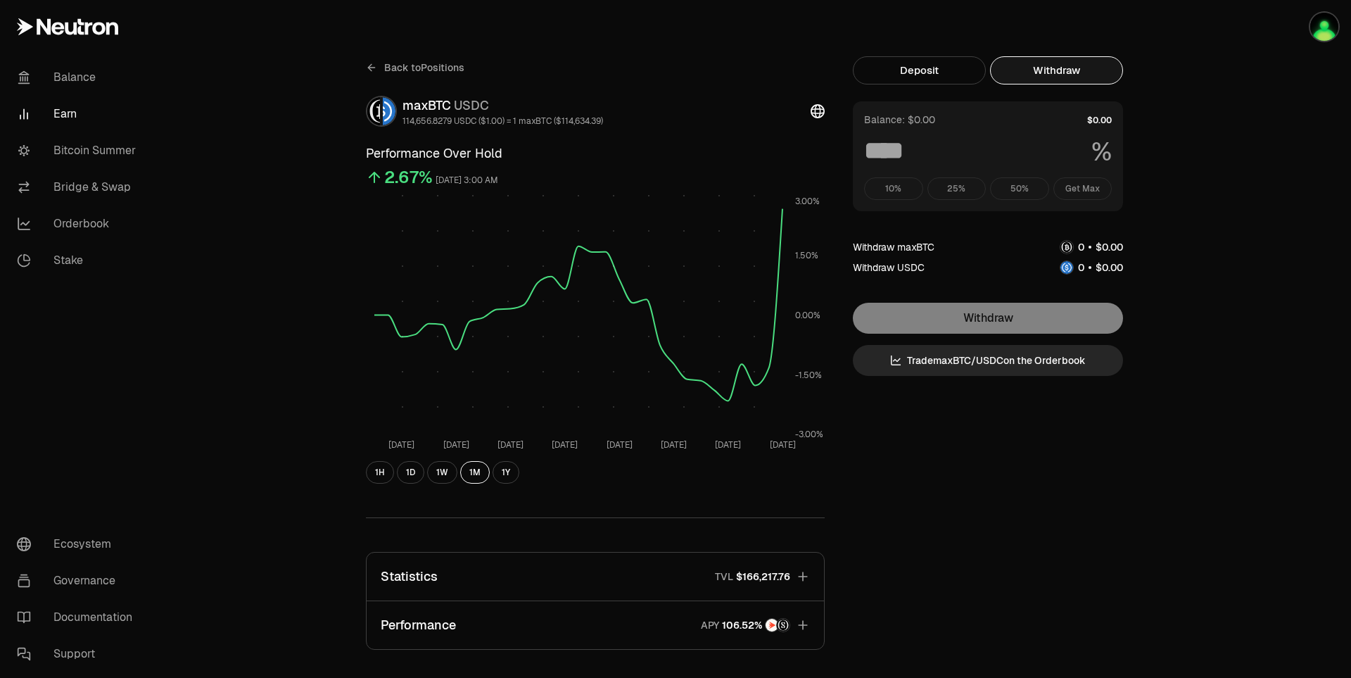
click at [1091, 186] on div "10% 25% 50% Get Max" at bounding box center [988, 188] width 248 height 23
click at [936, 76] on button "Deposit" at bounding box center [919, 70] width 133 height 28
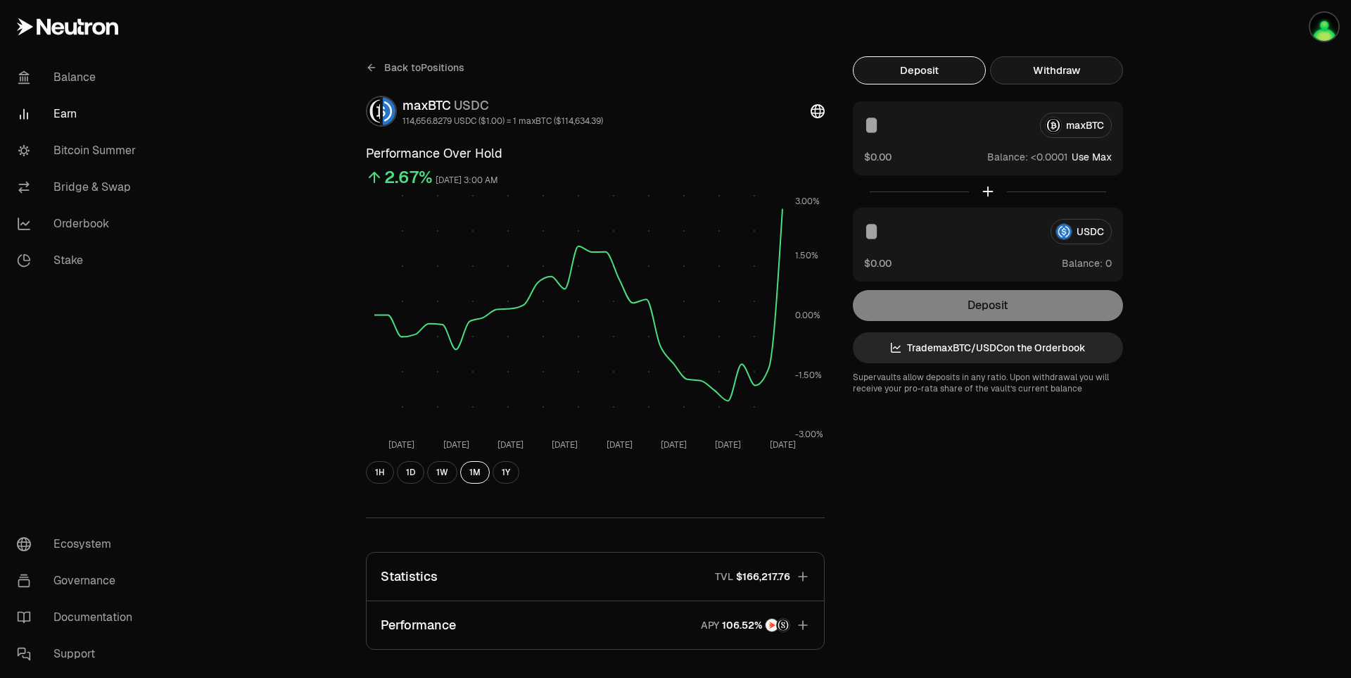
click at [1035, 76] on button "Withdraw" at bounding box center [1056, 70] width 133 height 28
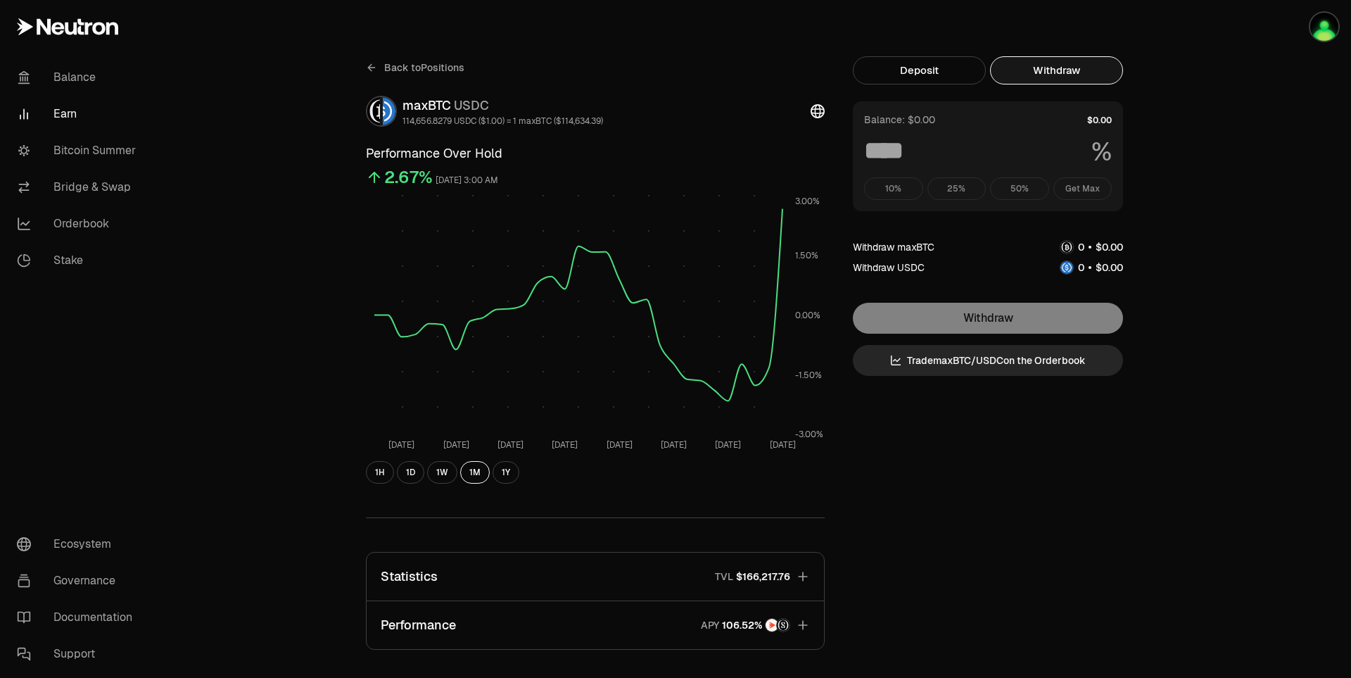
click at [1078, 189] on div "10% 25% 50% Get Max" at bounding box center [988, 188] width 248 height 23
click at [1318, 30] on img "button" at bounding box center [1324, 27] width 28 height 28
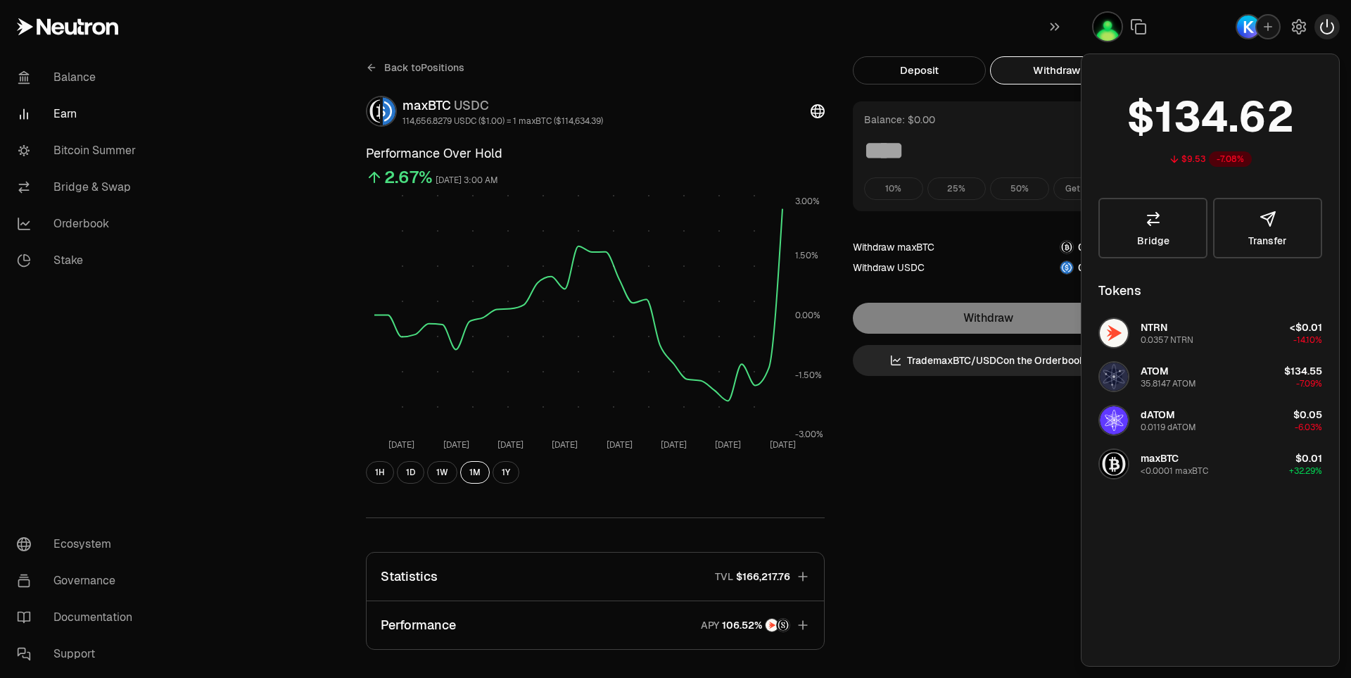
click at [1328, 32] on icon "button" at bounding box center [1326, 26] width 17 height 17
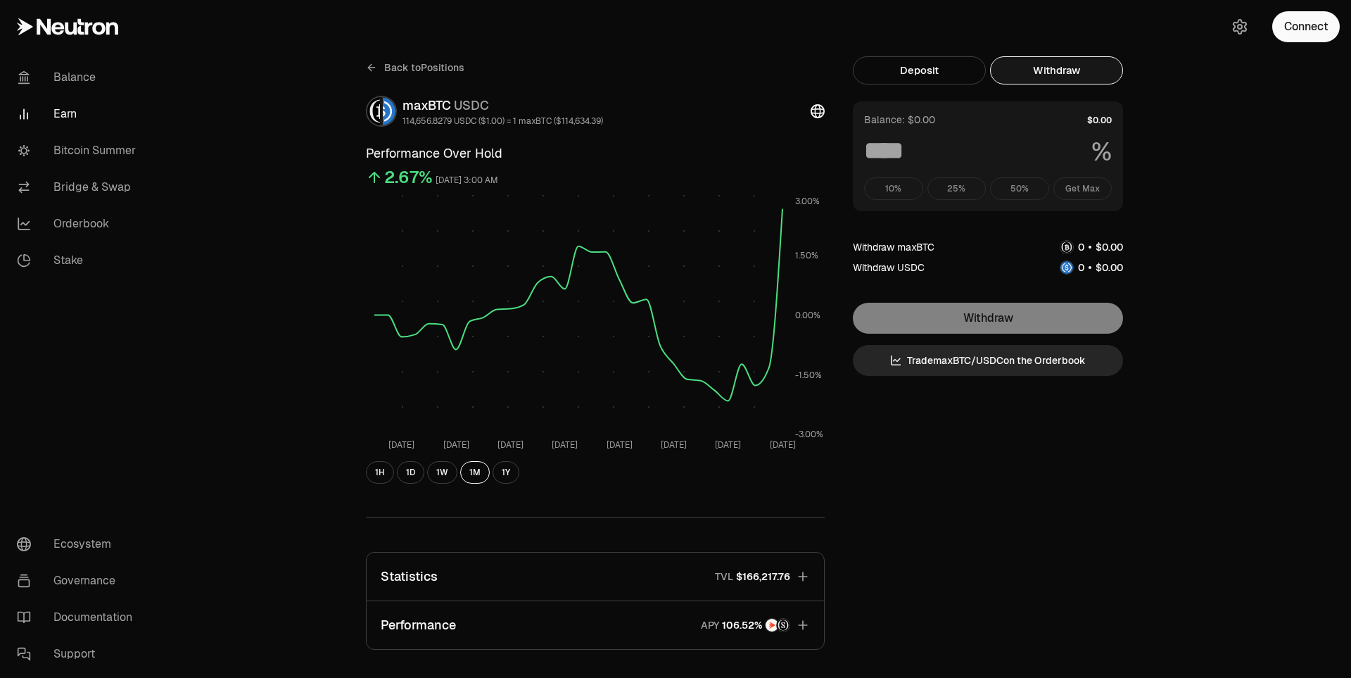
drag, startPoint x: 1171, startPoint y: 161, endPoint x: 1175, endPoint y: 132, distance: 29.8
click at [1172, 161] on div "Back to Positions maxBTC USDC 114,656.8279 USDC ($1.00) = 1 maxBTC ($114,634.39…" at bounding box center [754, 462] width 844 height 924
click at [1314, 26] on button "Connect" at bounding box center [1306, 26] width 68 height 31
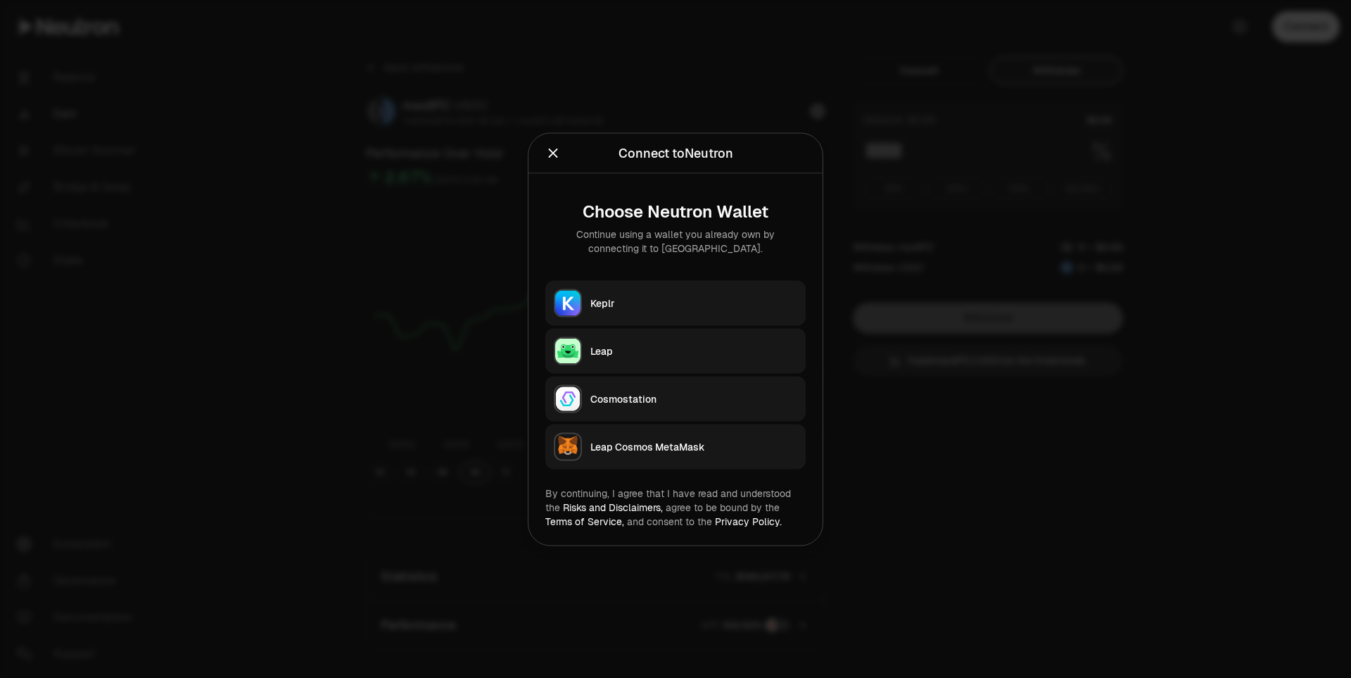
click at [634, 307] on div "Keplr" at bounding box center [693, 302] width 207 height 14
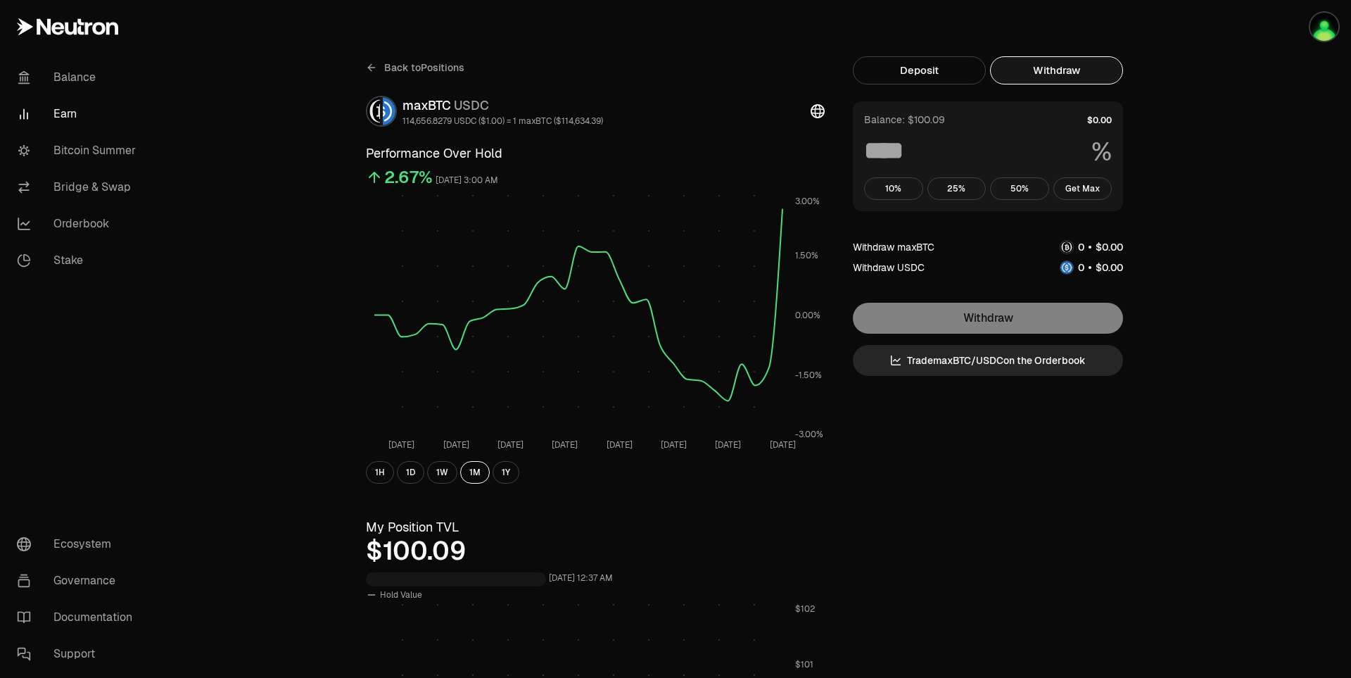
click at [1063, 70] on button "Withdraw" at bounding box center [1056, 70] width 133 height 28
click at [1093, 190] on button "Get Max" at bounding box center [1082, 188] width 59 height 23
type input "***"
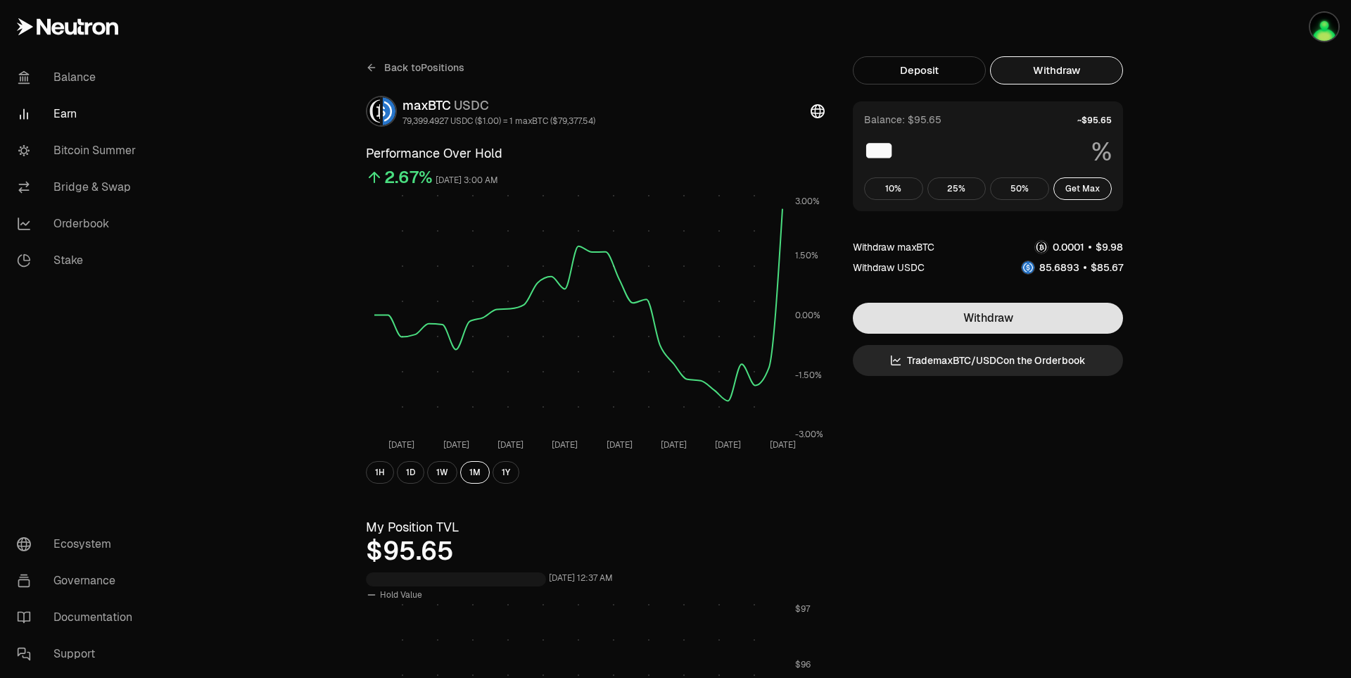
click at [1057, 327] on button "Withdraw" at bounding box center [988, 318] width 270 height 31
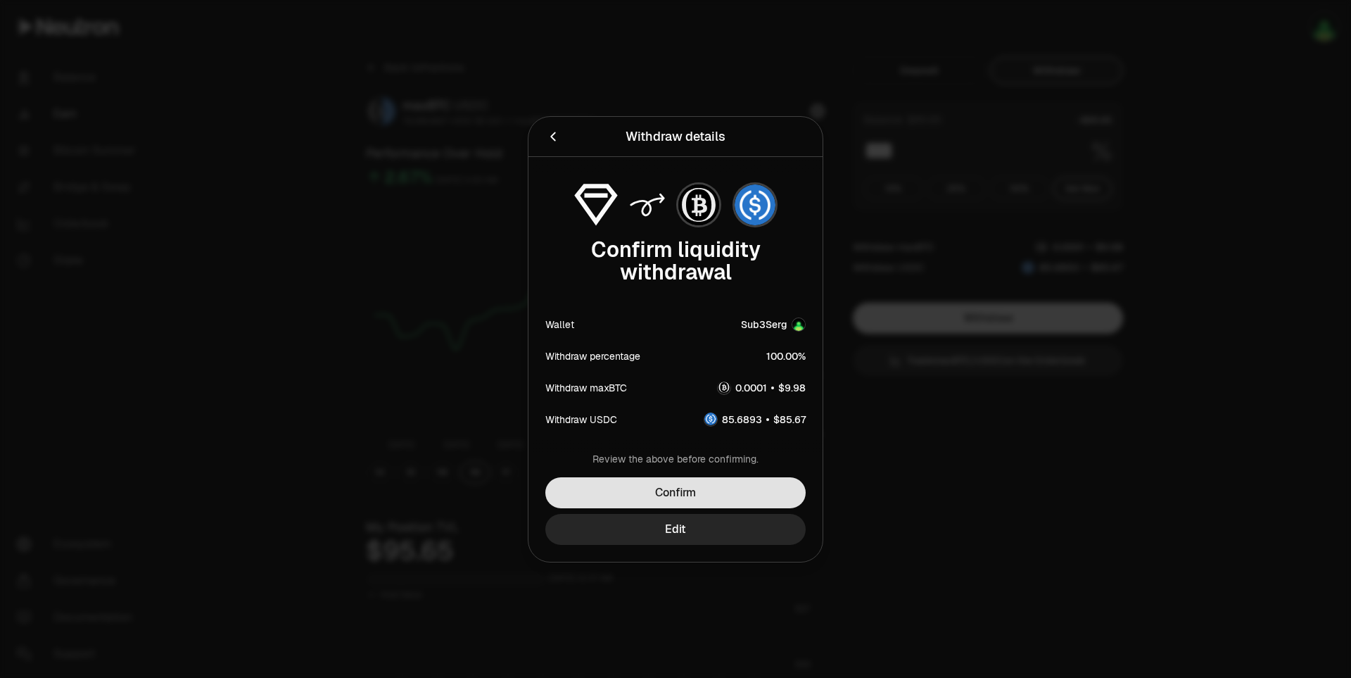
click at [745, 502] on button "Confirm" at bounding box center [675, 492] width 260 height 31
